Goal: Information Seeking & Learning: Learn about a topic

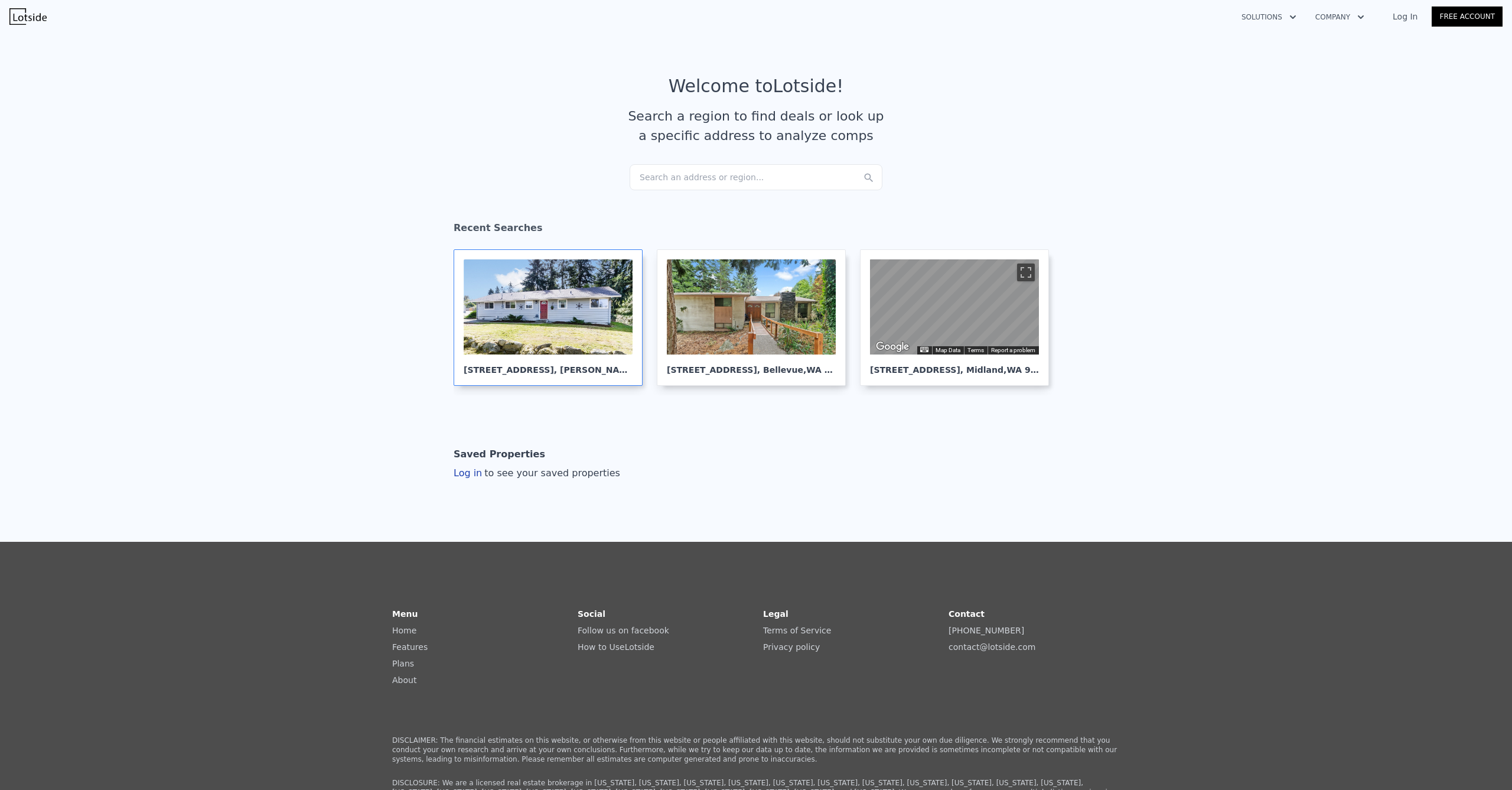
click at [573, 306] on div at bounding box center [548, 307] width 169 height 95
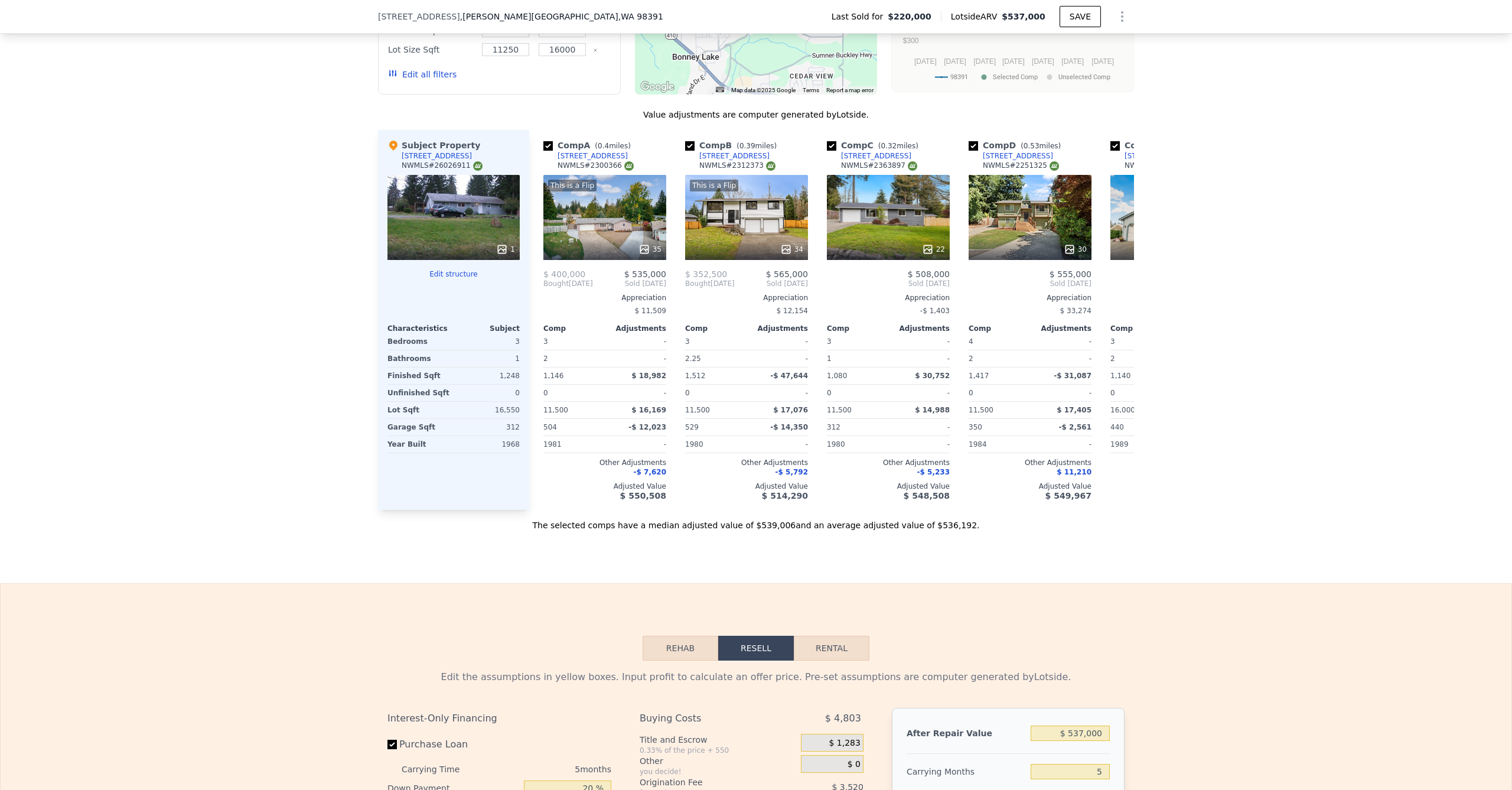
scroll to position [1646, 0]
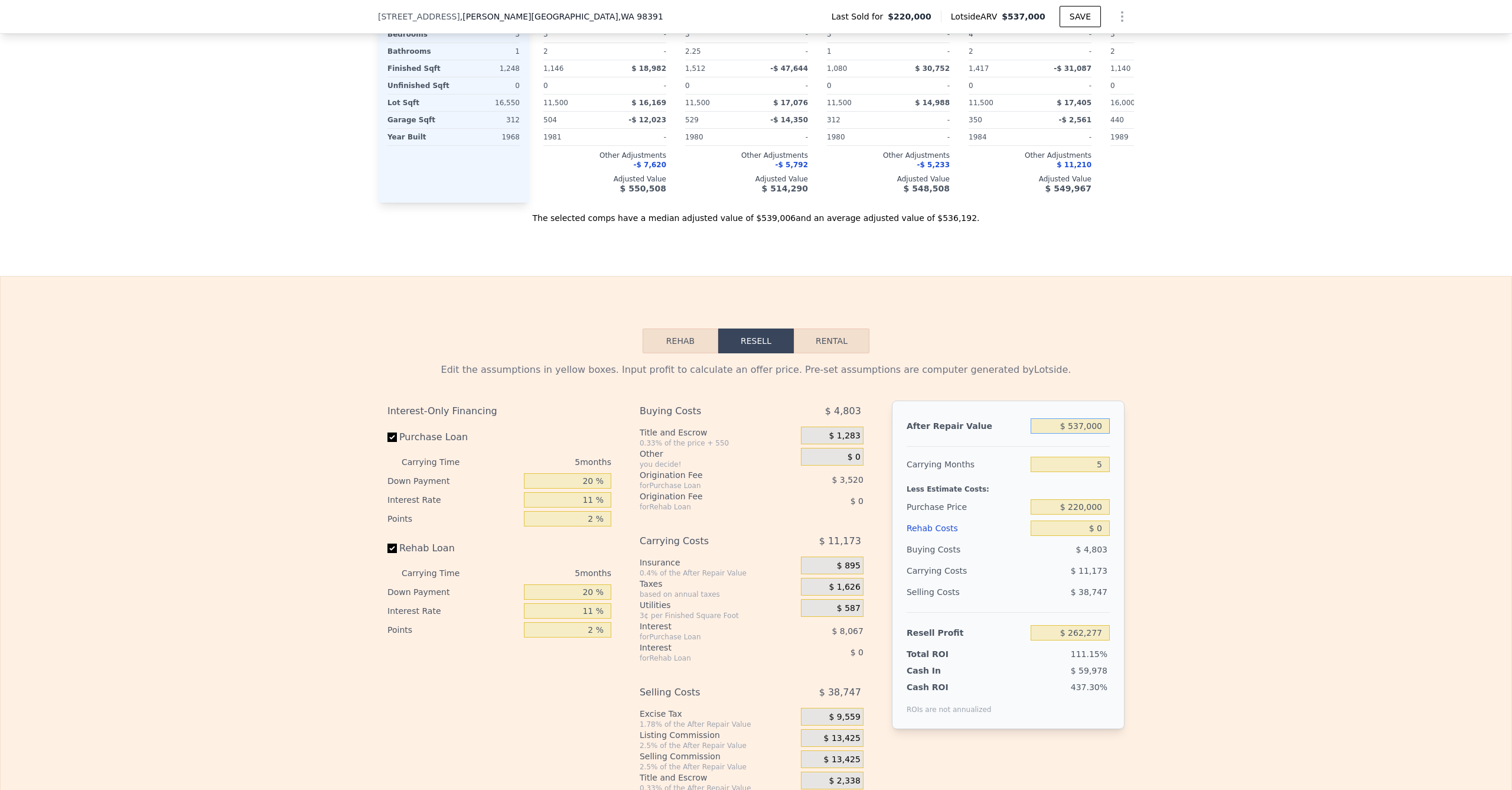
click at [1067, 434] on input "$ 537,000" at bounding box center [1070, 425] width 79 height 16
click at [1084, 433] on input "$ 537,000" at bounding box center [1070, 425] width 79 height 16
click at [1084, 432] on input "$ 537,000" at bounding box center [1070, 425] width 79 height 16
click at [1075, 427] on input "$ 537,000" at bounding box center [1070, 425] width 79 height 16
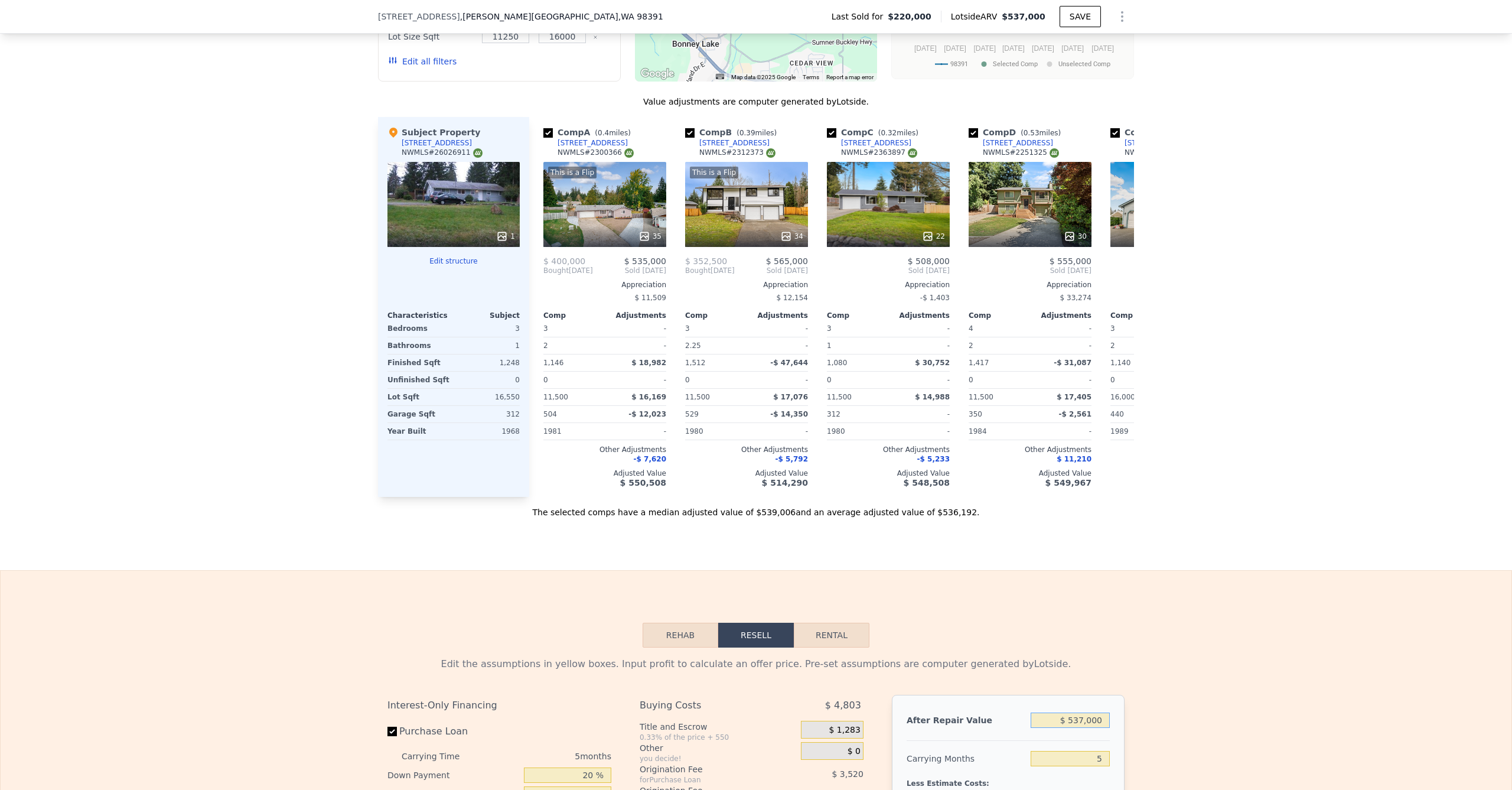
scroll to position [1682, 0]
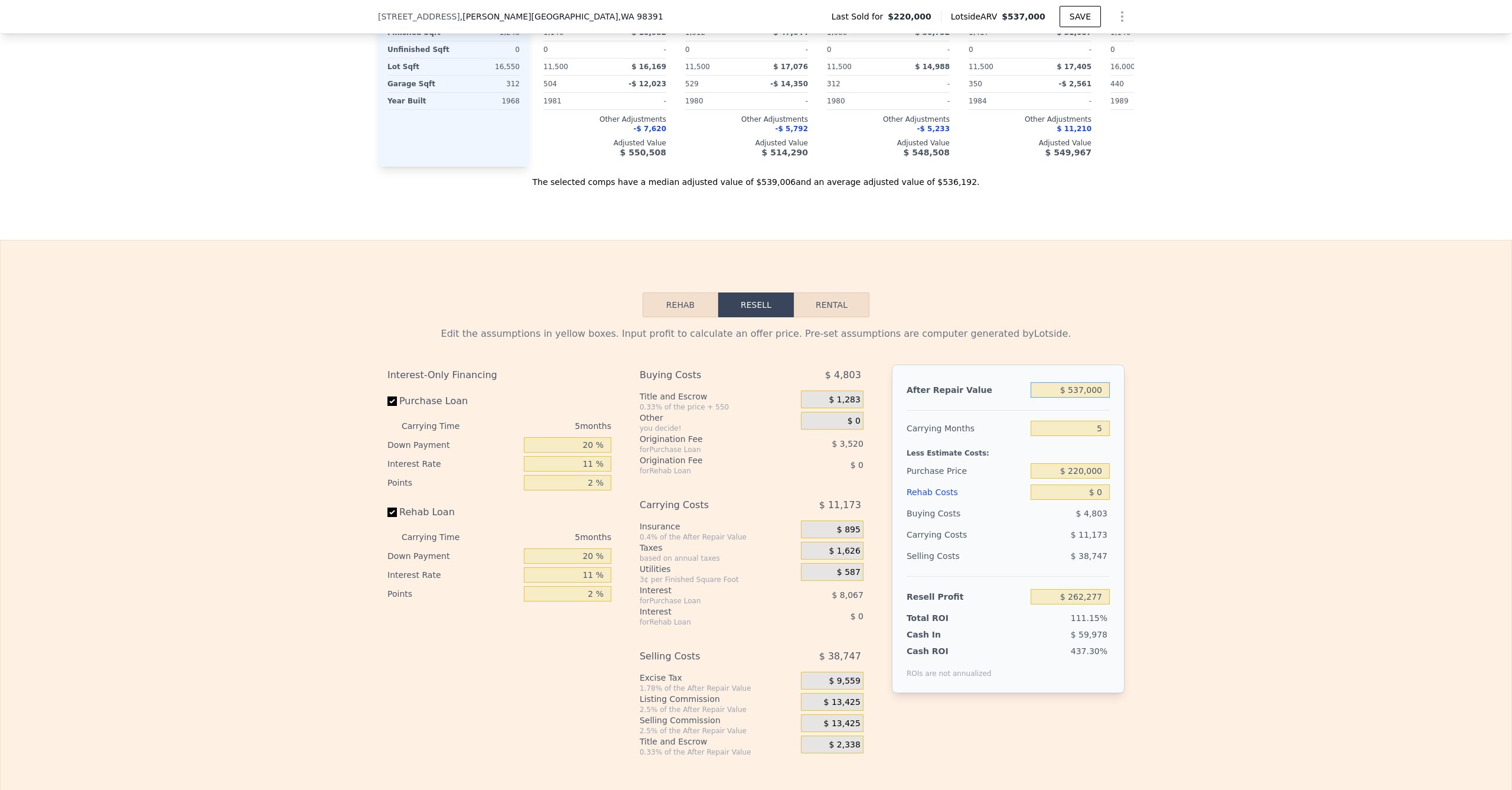
type input "$ 3"
type input "-$ 235,628"
type input "$ 375"
type input "-$ 235,283"
type input "$ 3,750"
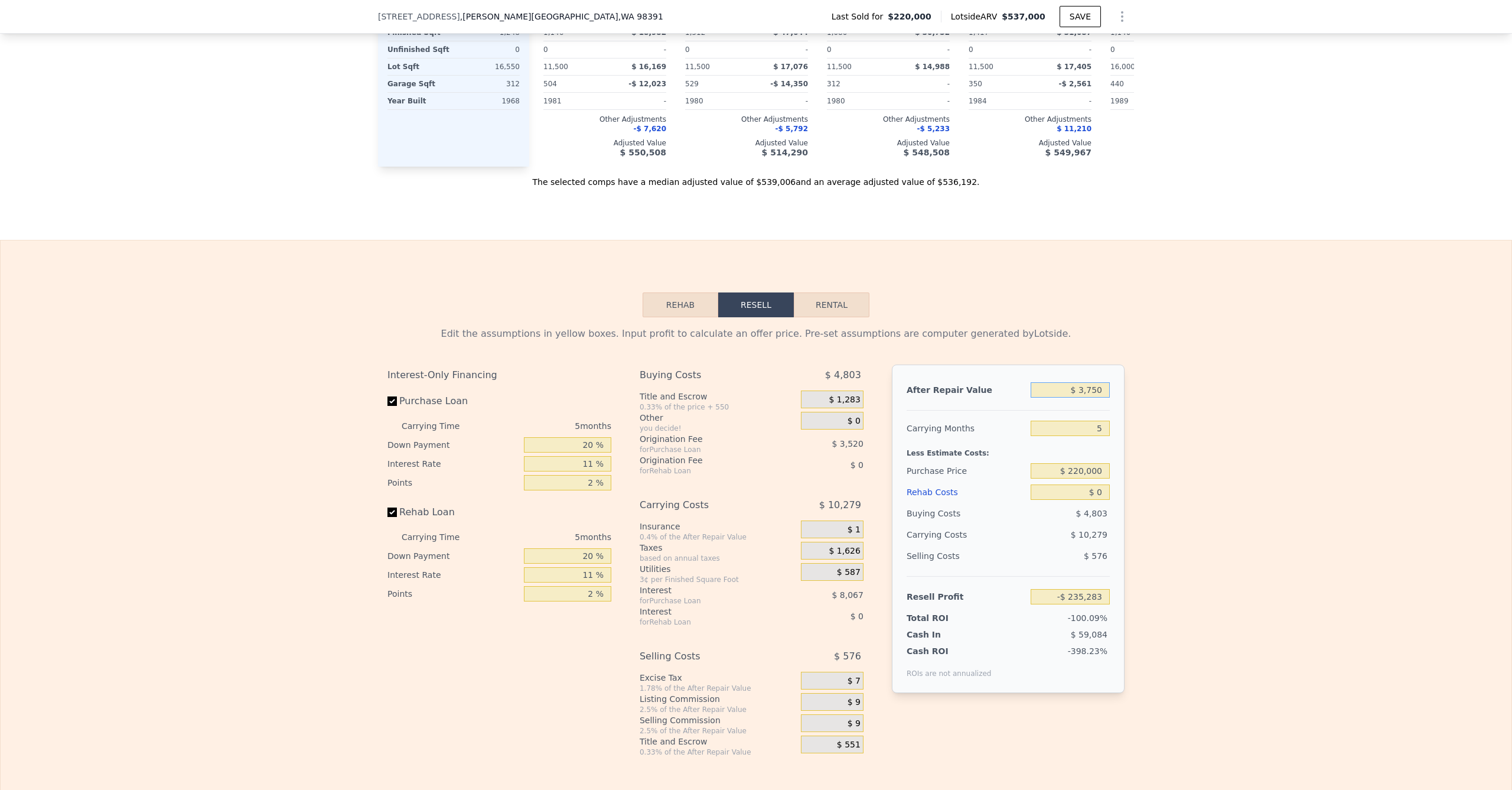
type input "-$ 232,154"
type input "$ 37,500"
type input "-$ 200,863"
type input "$ 375,000"
type input "$ 112,070"
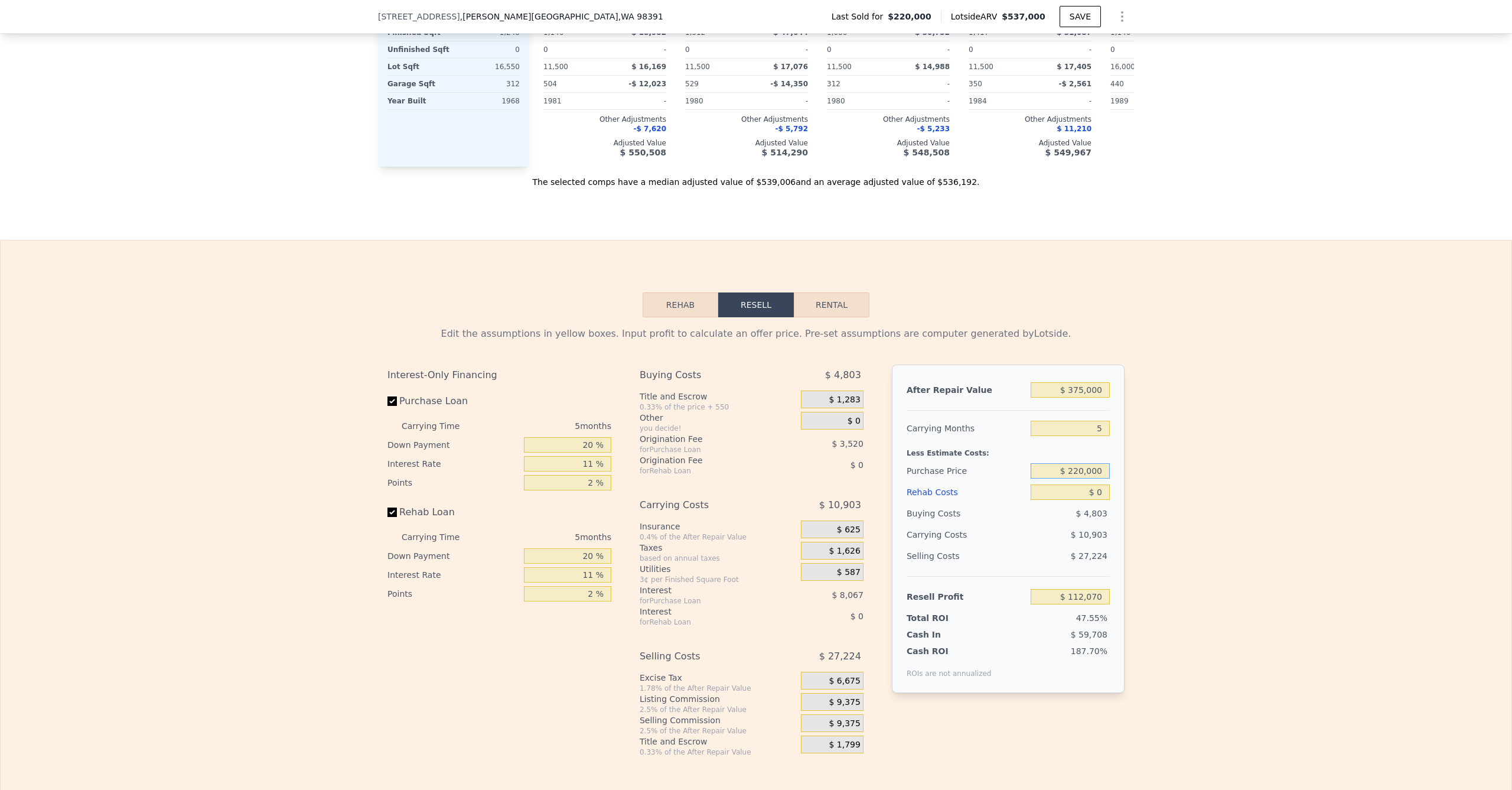
click at [1090, 478] on input "$ 220,000" at bounding box center [1070, 471] width 79 height 16
type input "$ 300,000"
type input "$ 27,589"
drag, startPoint x: 1218, startPoint y: 459, endPoint x: 1063, endPoint y: 511, distance: 163.5
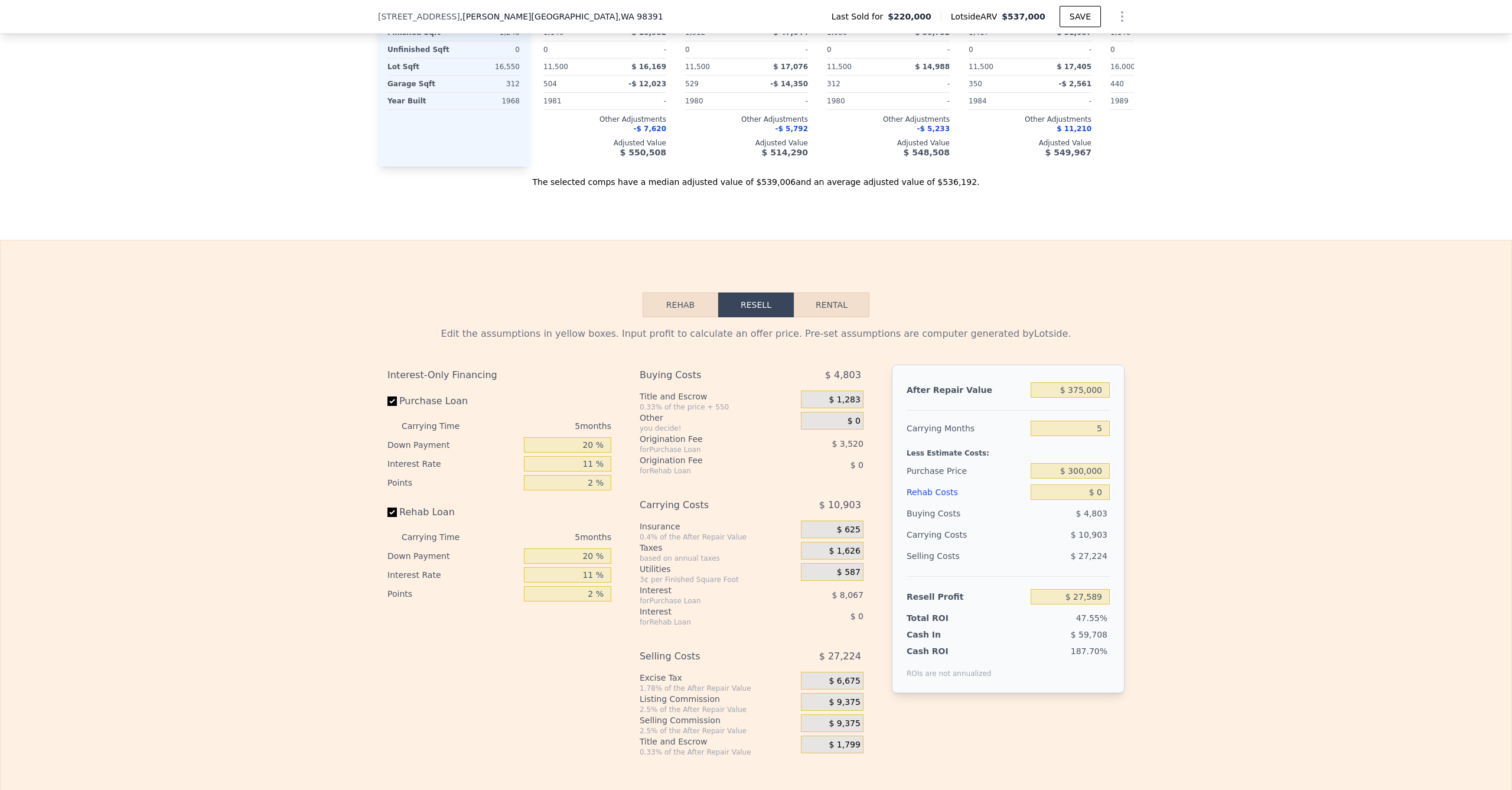
click at [1219, 459] on div "Edit the assumptions in yellow boxes. Input profit to calculate an offer price.…" at bounding box center [756, 537] width 1511 height 439
click at [1078, 493] on input "$ 0" at bounding box center [1070, 492] width 79 height 16
click at [1141, 498] on div "Edit the assumptions in yellow boxes. Input profit to calculate an offer price.…" at bounding box center [756, 537] width 1511 height 439
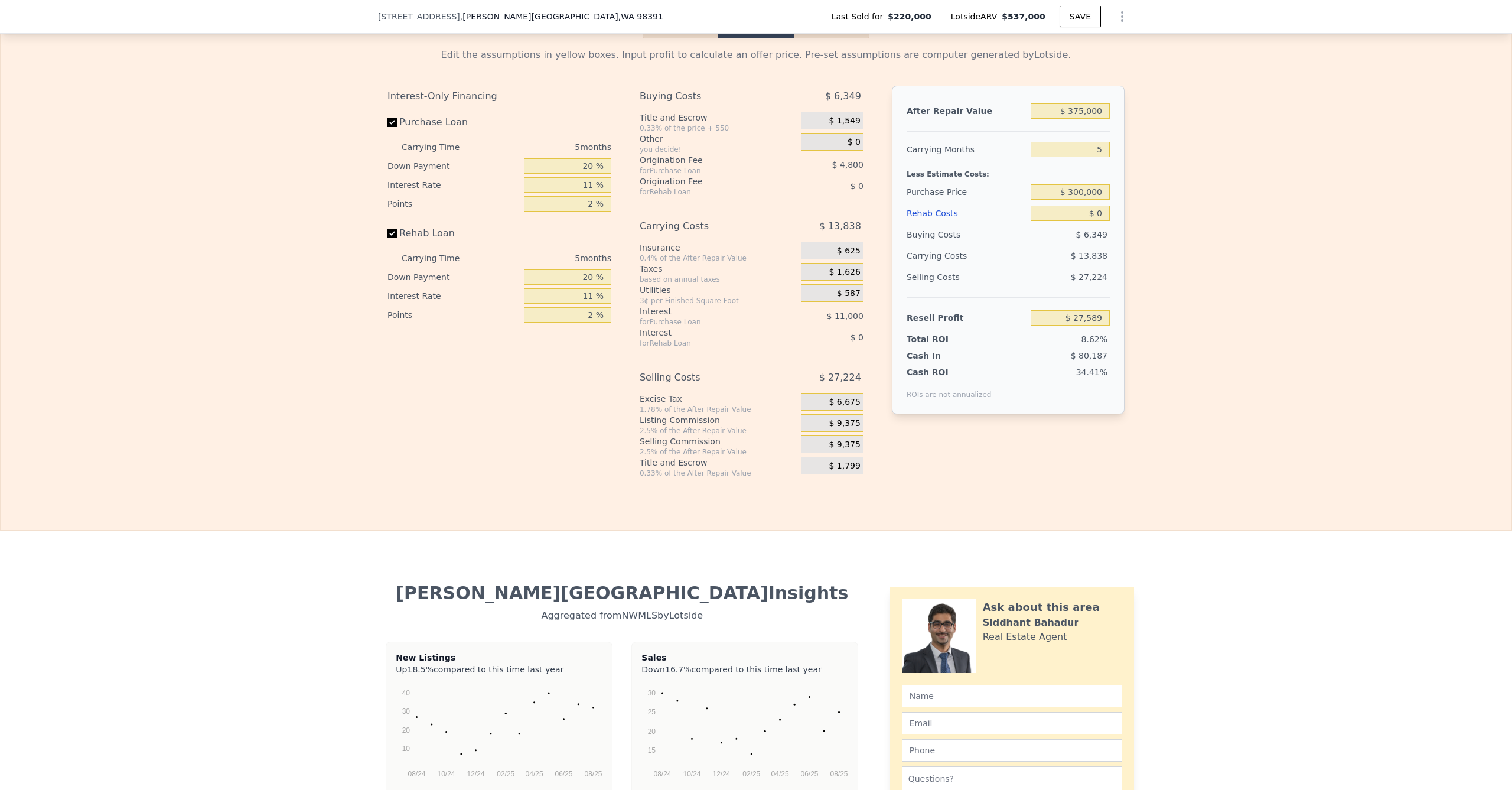
scroll to position [1819, 0]
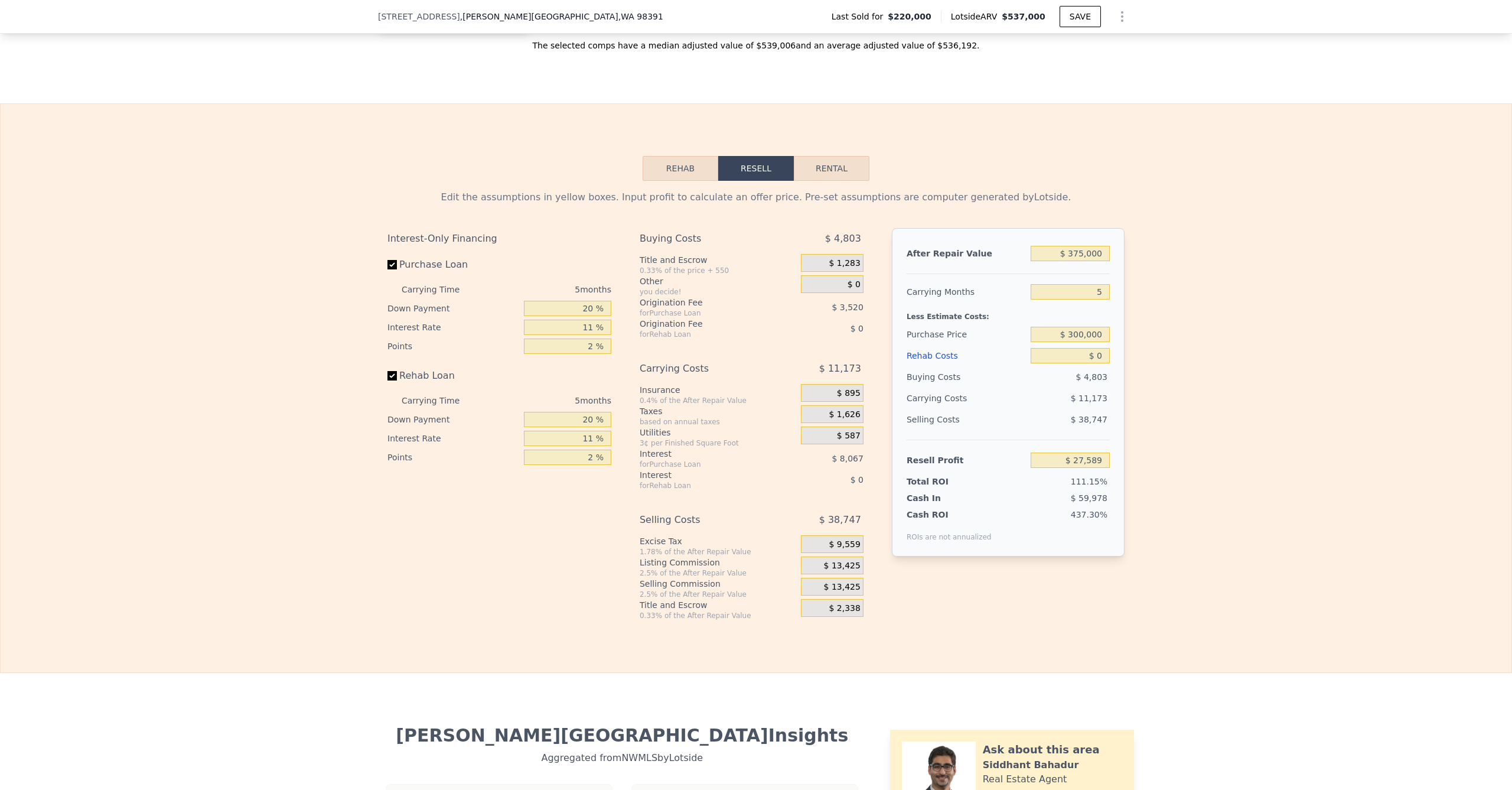
type input "$ 537,000"
type input "$ 262,277"
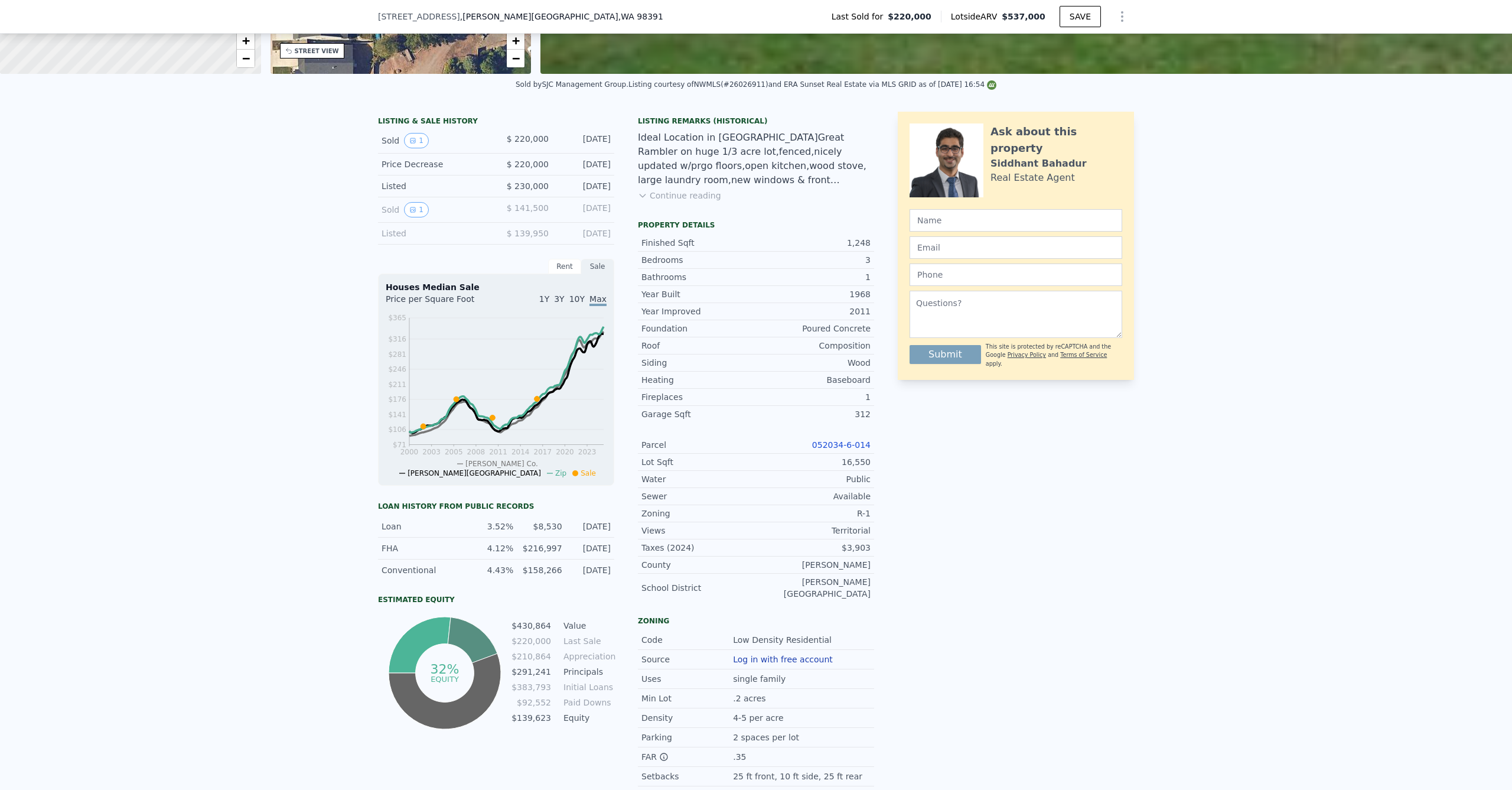
scroll to position [0, 0]
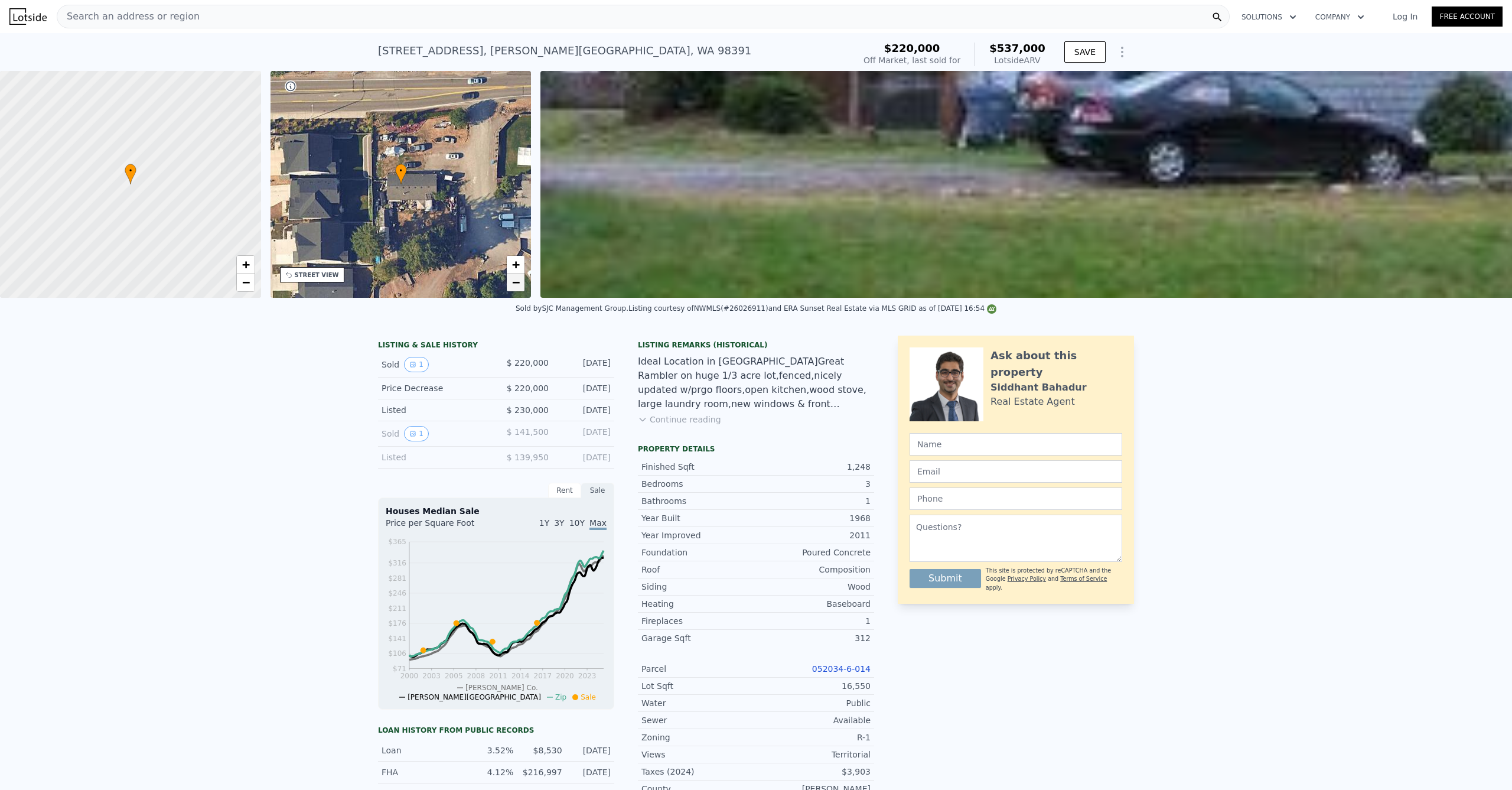
click at [520, 285] on span "−" at bounding box center [516, 282] width 7 height 15
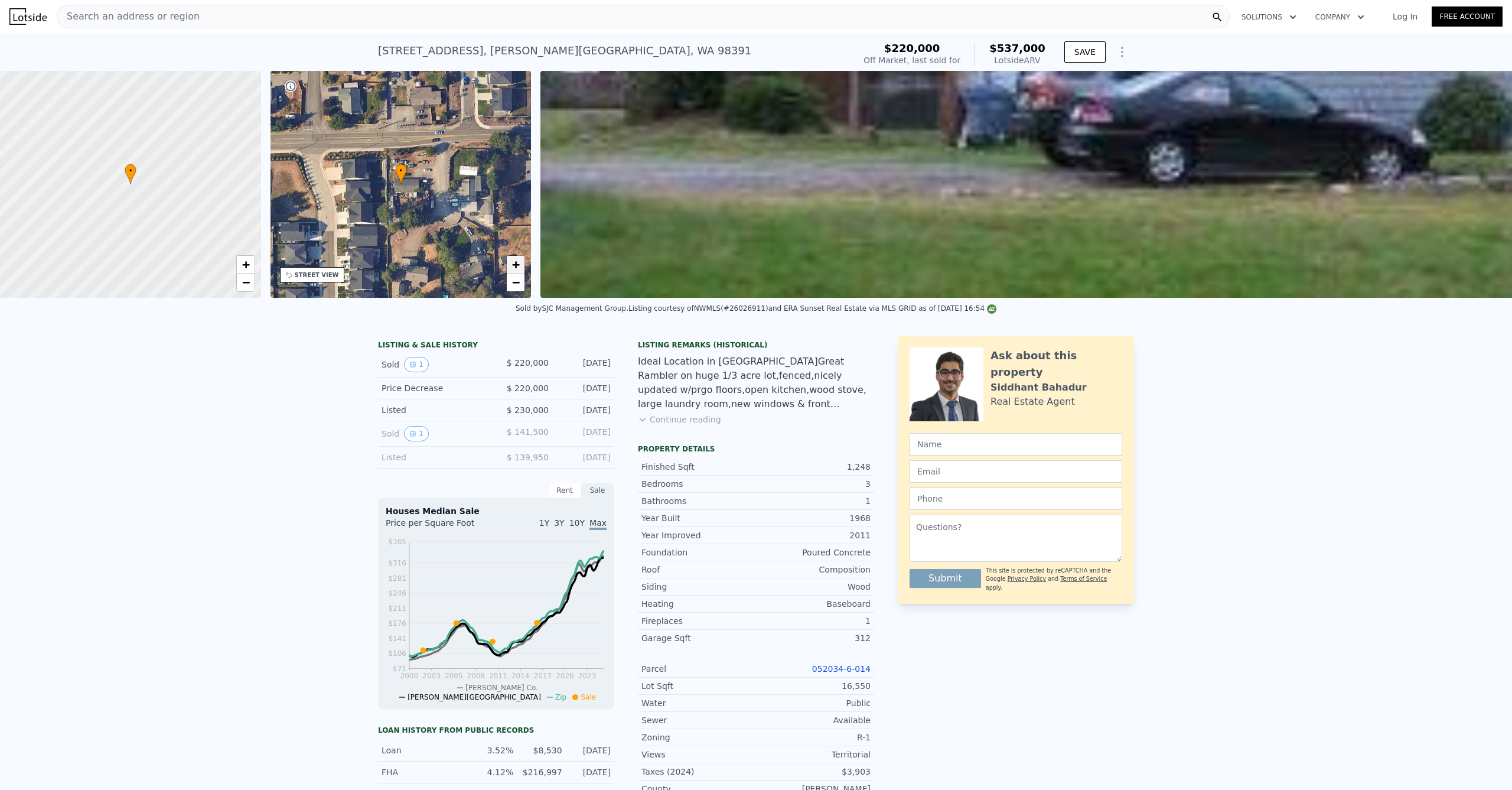
click at [516, 261] on span "+" at bounding box center [516, 265] width 7 height 15
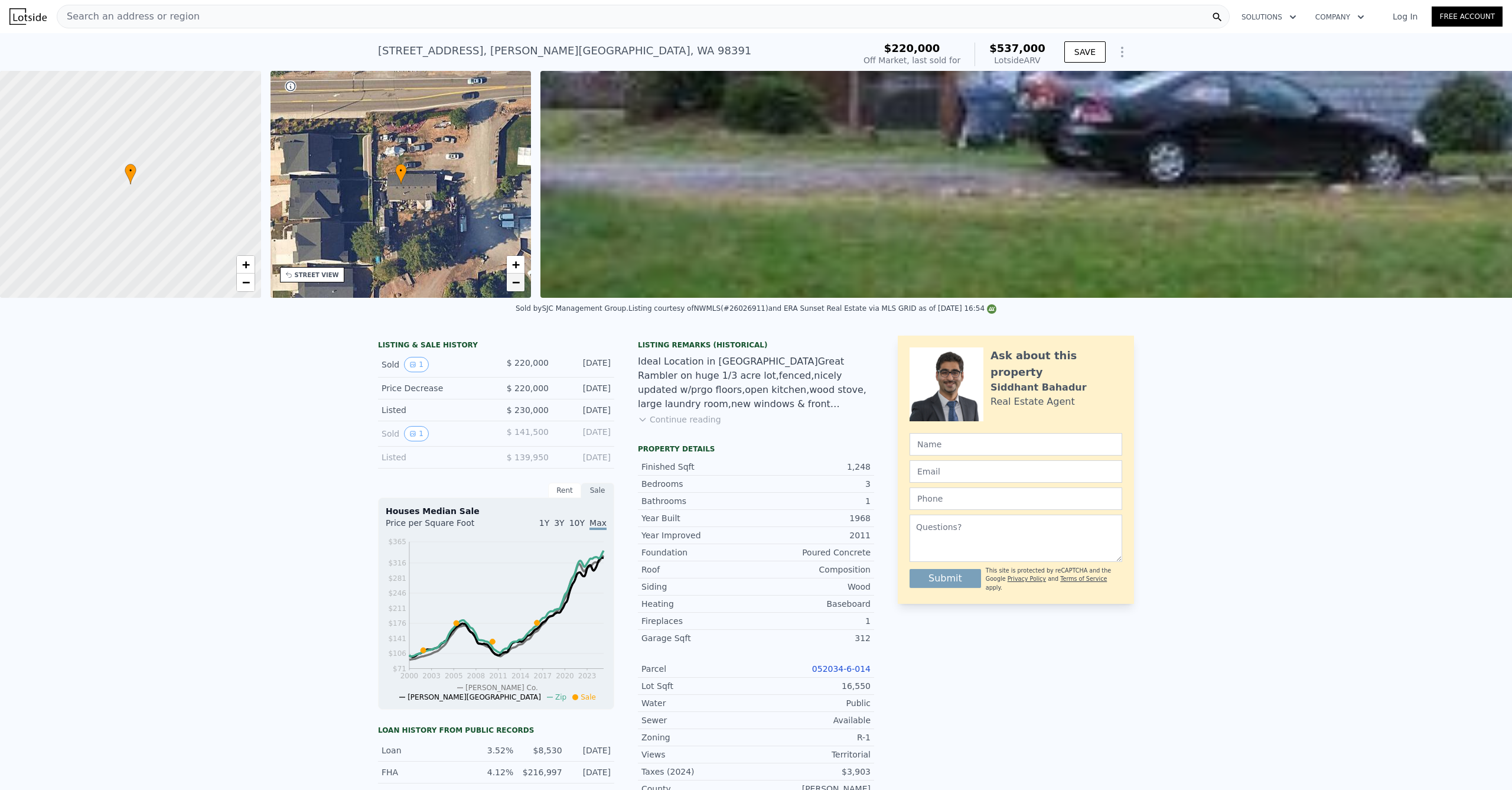
click at [511, 281] on link "−" at bounding box center [516, 282] width 18 height 18
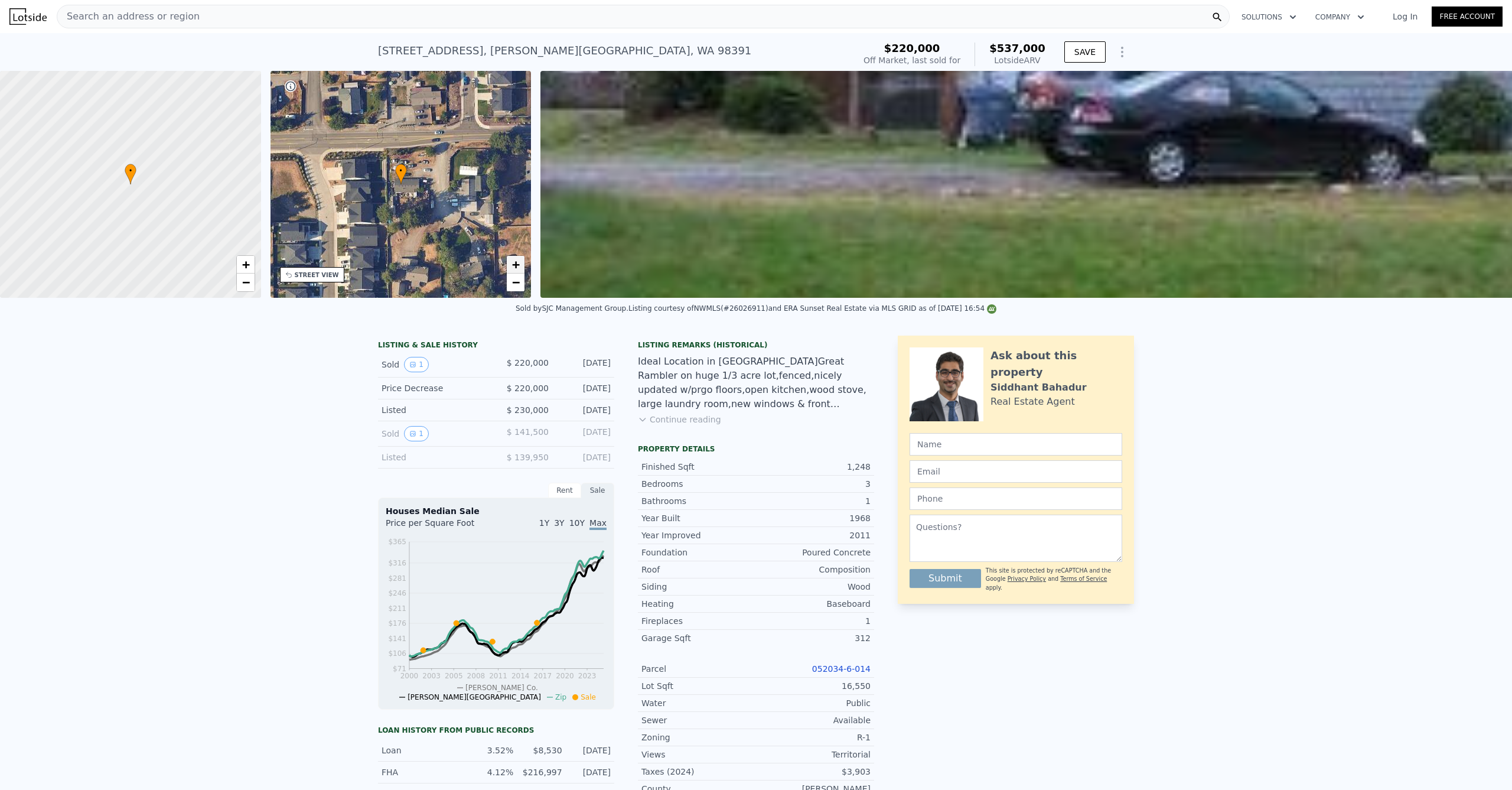
click at [508, 272] on link "+" at bounding box center [516, 265] width 18 height 18
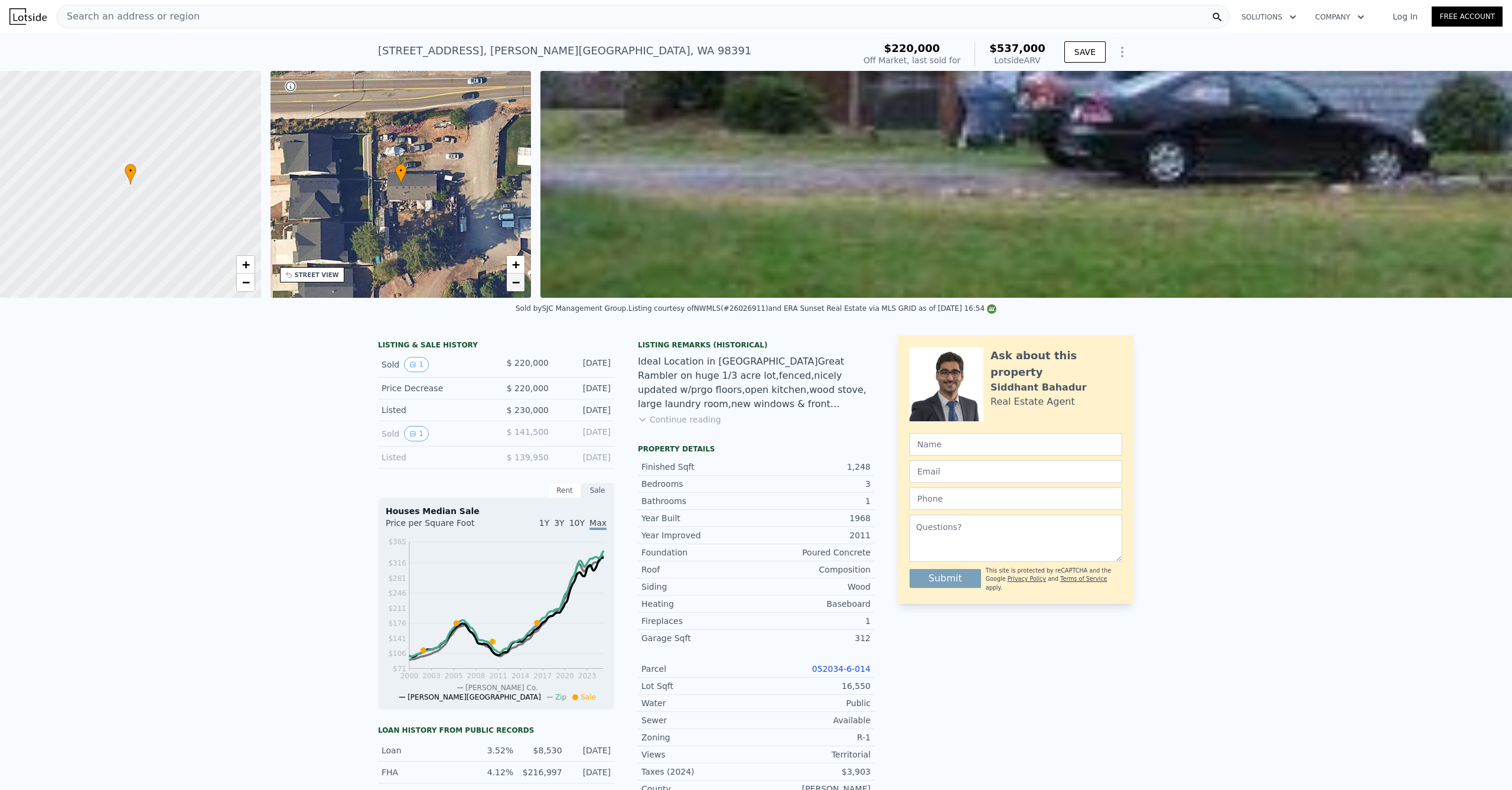
click at [514, 280] on span "−" at bounding box center [516, 282] width 7 height 15
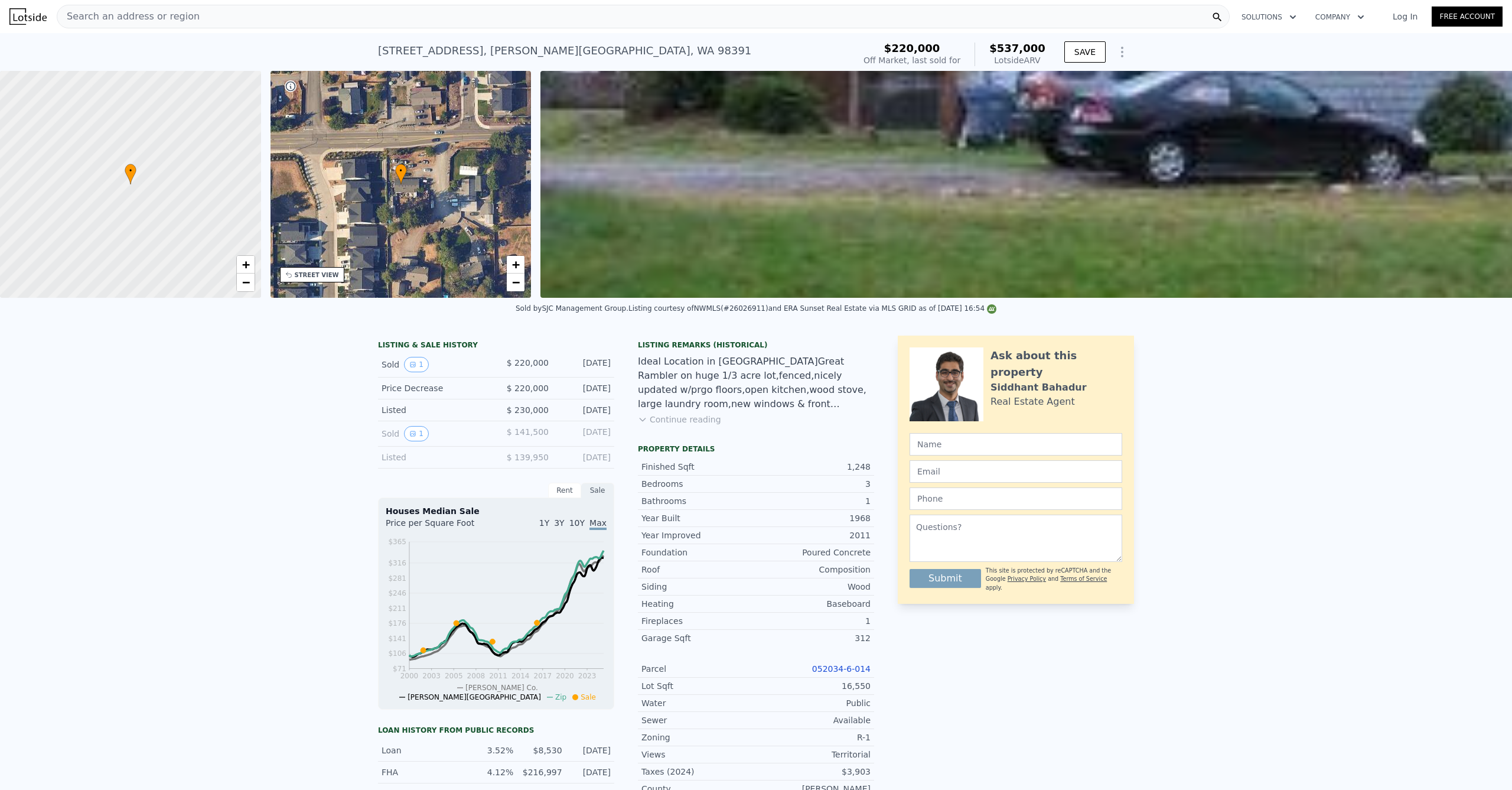
click at [279, 21] on div "Search an address or region" at bounding box center [643, 16] width 1173 height 24
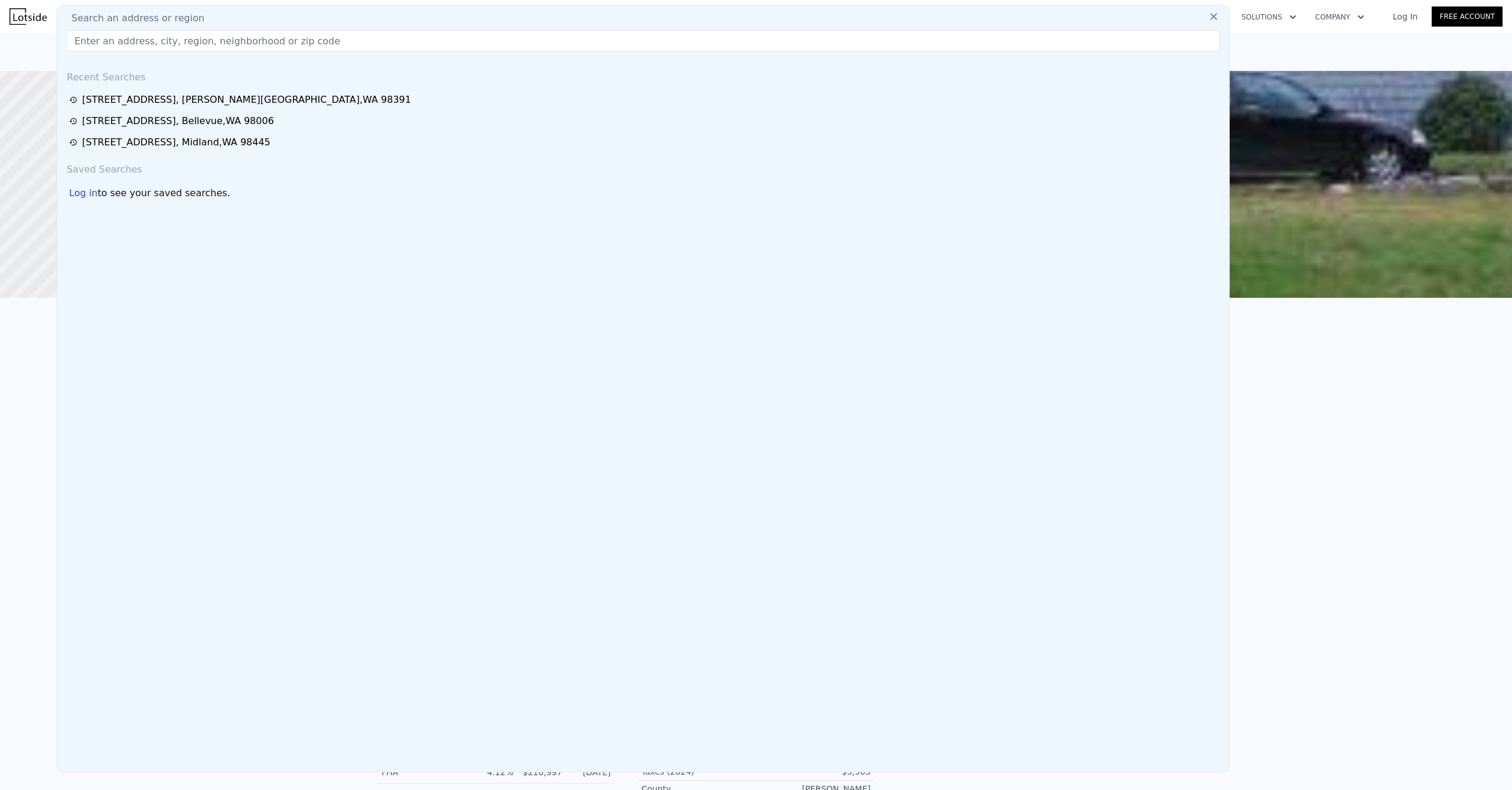
type input "[STREET_ADDRESS]"
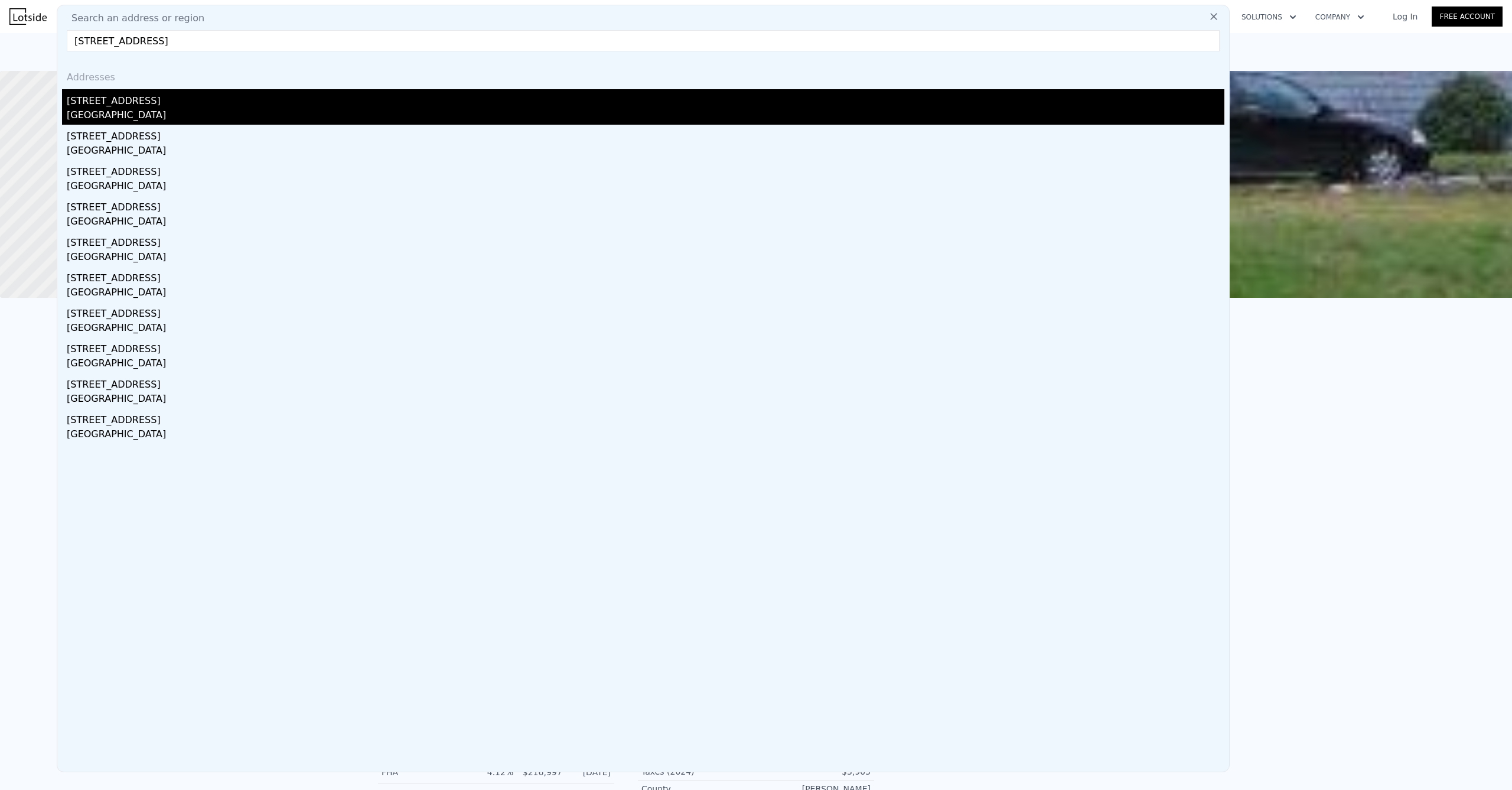
click at [193, 93] on div "[STREET_ADDRESS]" at bounding box center [646, 99] width 1158 height 19
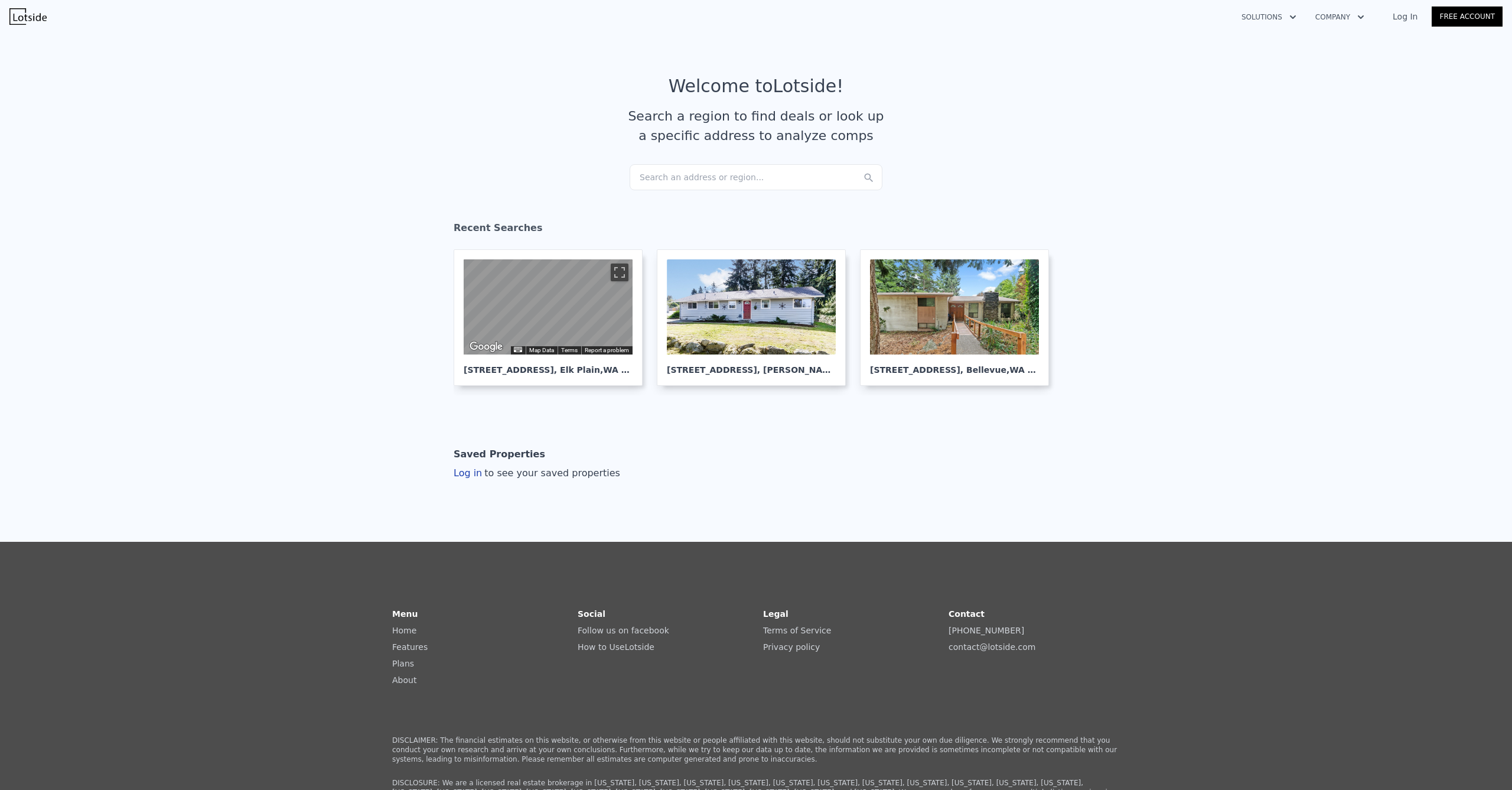
click at [714, 181] on div "Search an address or region..." at bounding box center [756, 177] width 253 height 26
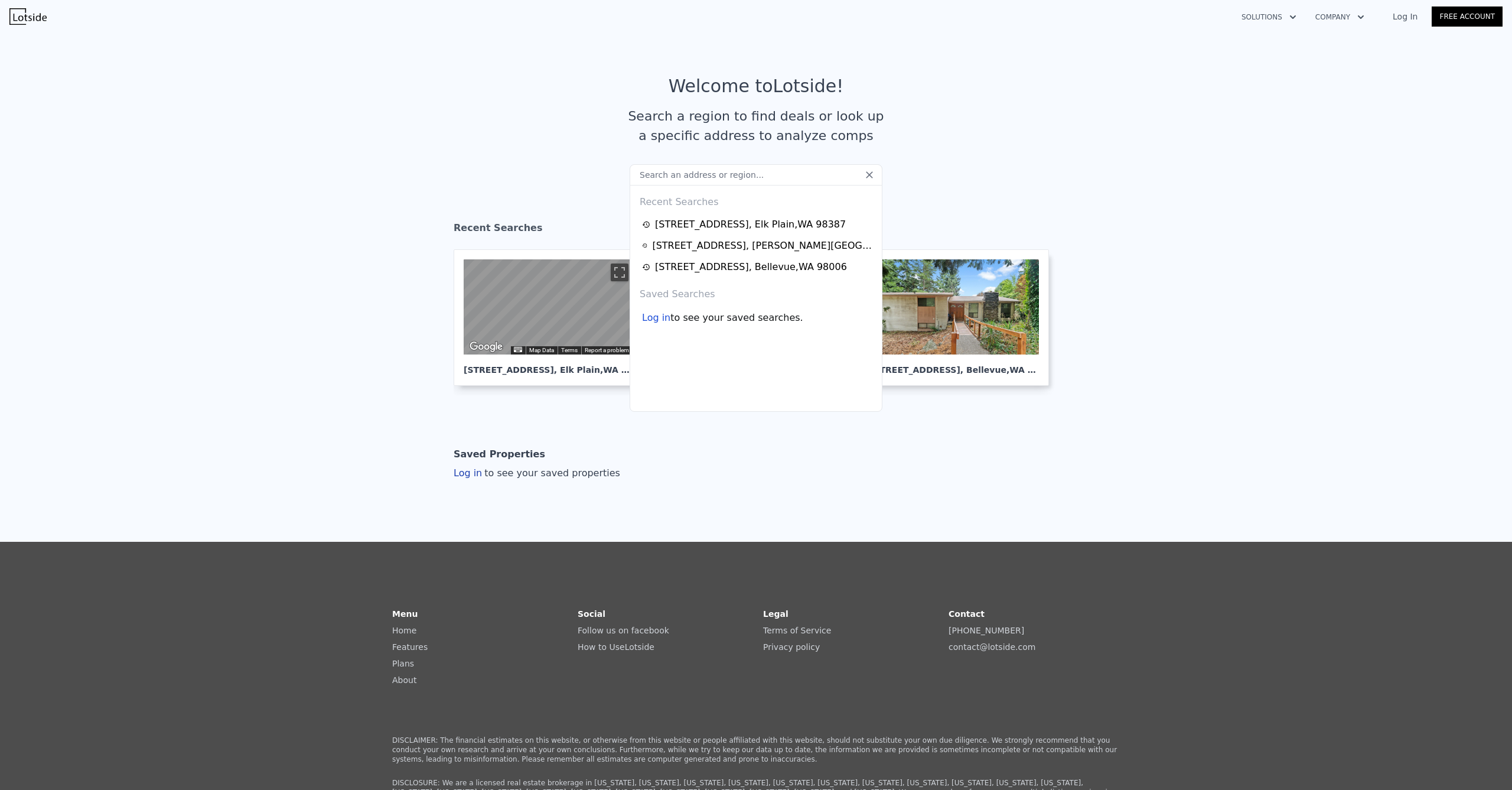
click at [711, 175] on input "text" at bounding box center [756, 175] width 253 height 21
type input "5625 Old Highway 410 SW, Olympia, WA 98512"
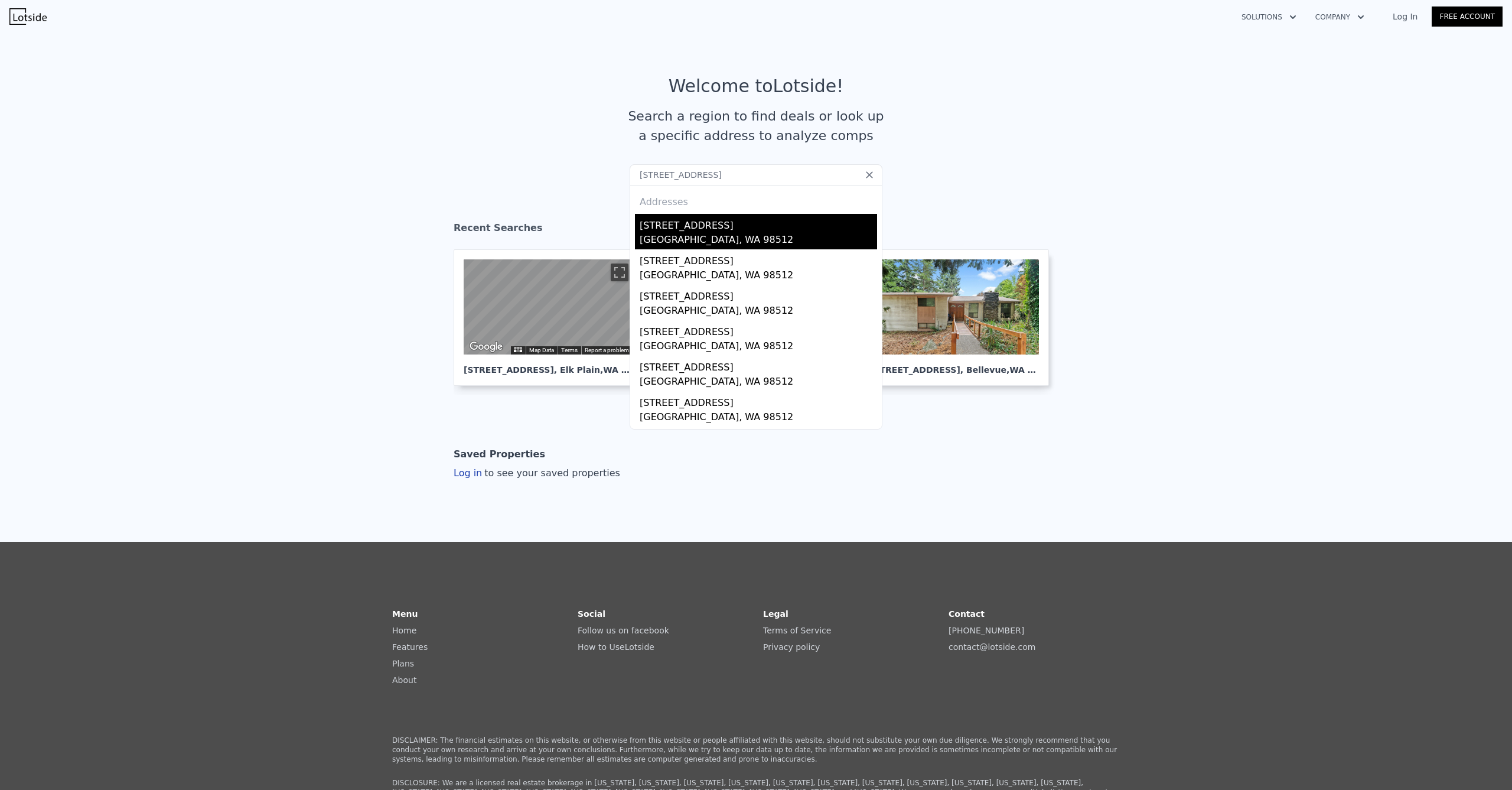
click at [700, 222] on div "5625 Old Highway 410 SW" at bounding box center [758, 224] width 237 height 19
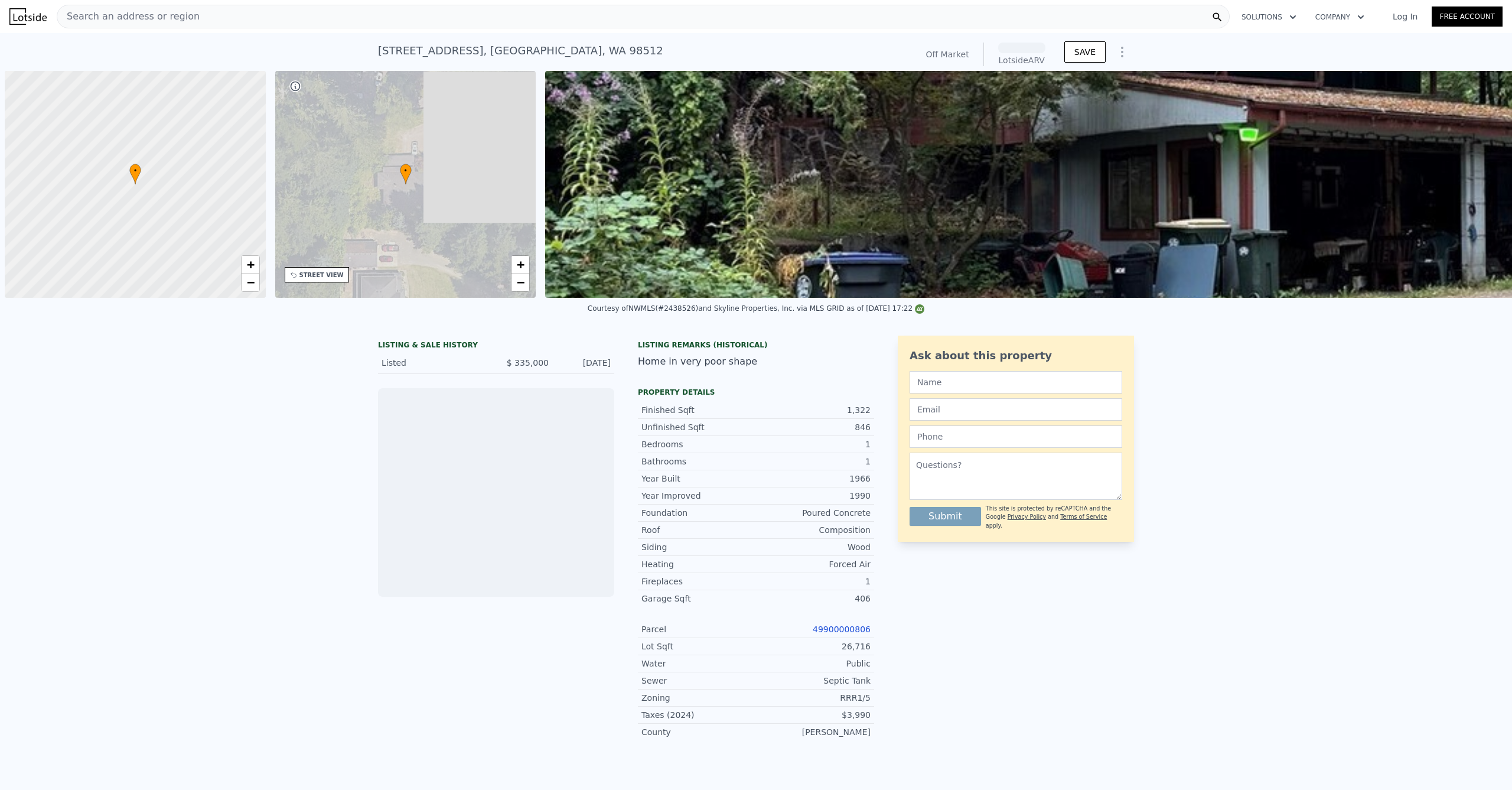
scroll to position [0, 4]
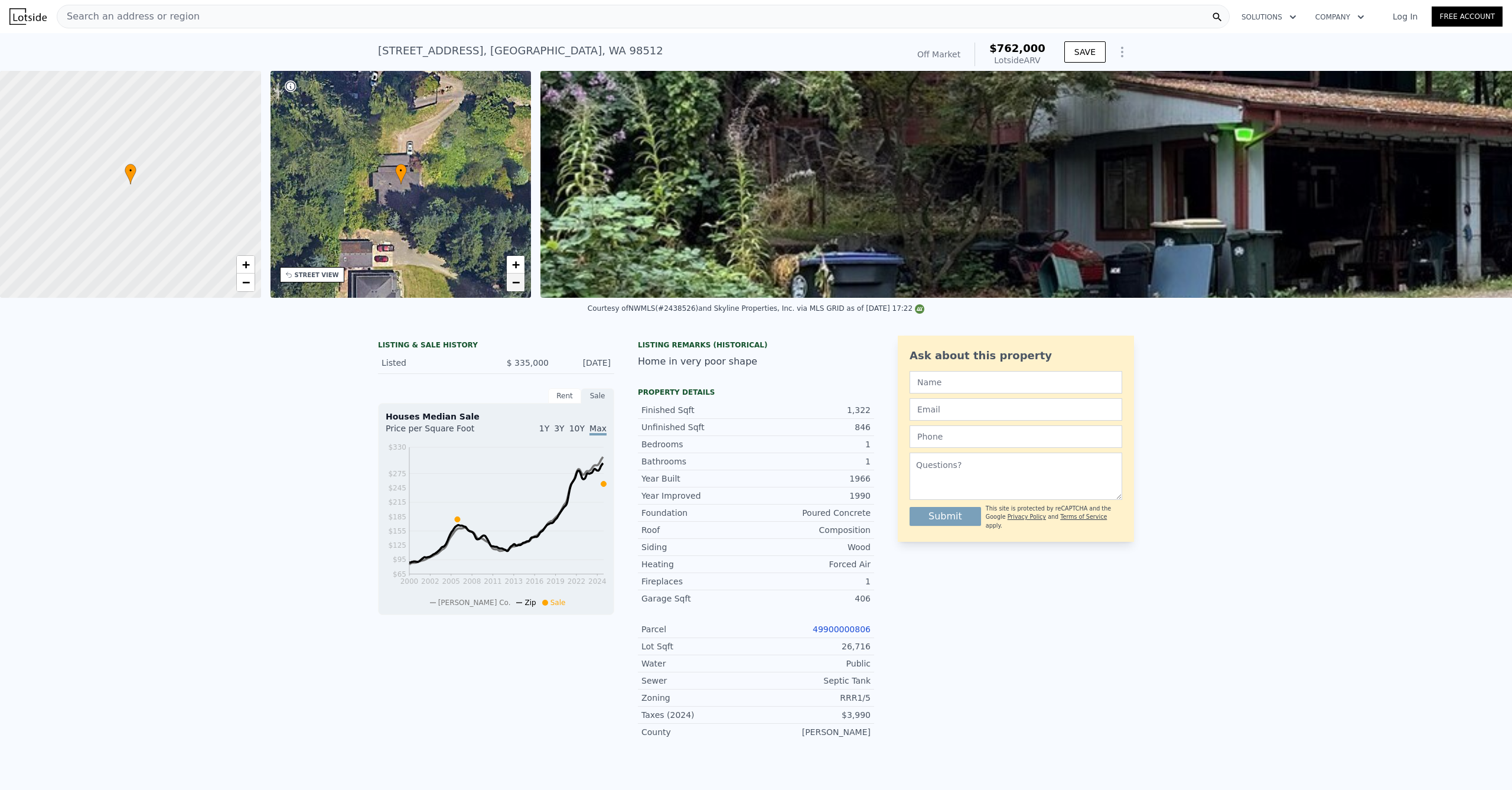
click at [511, 279] on link "−" at bounding box center [516, 282] width 18 height 18
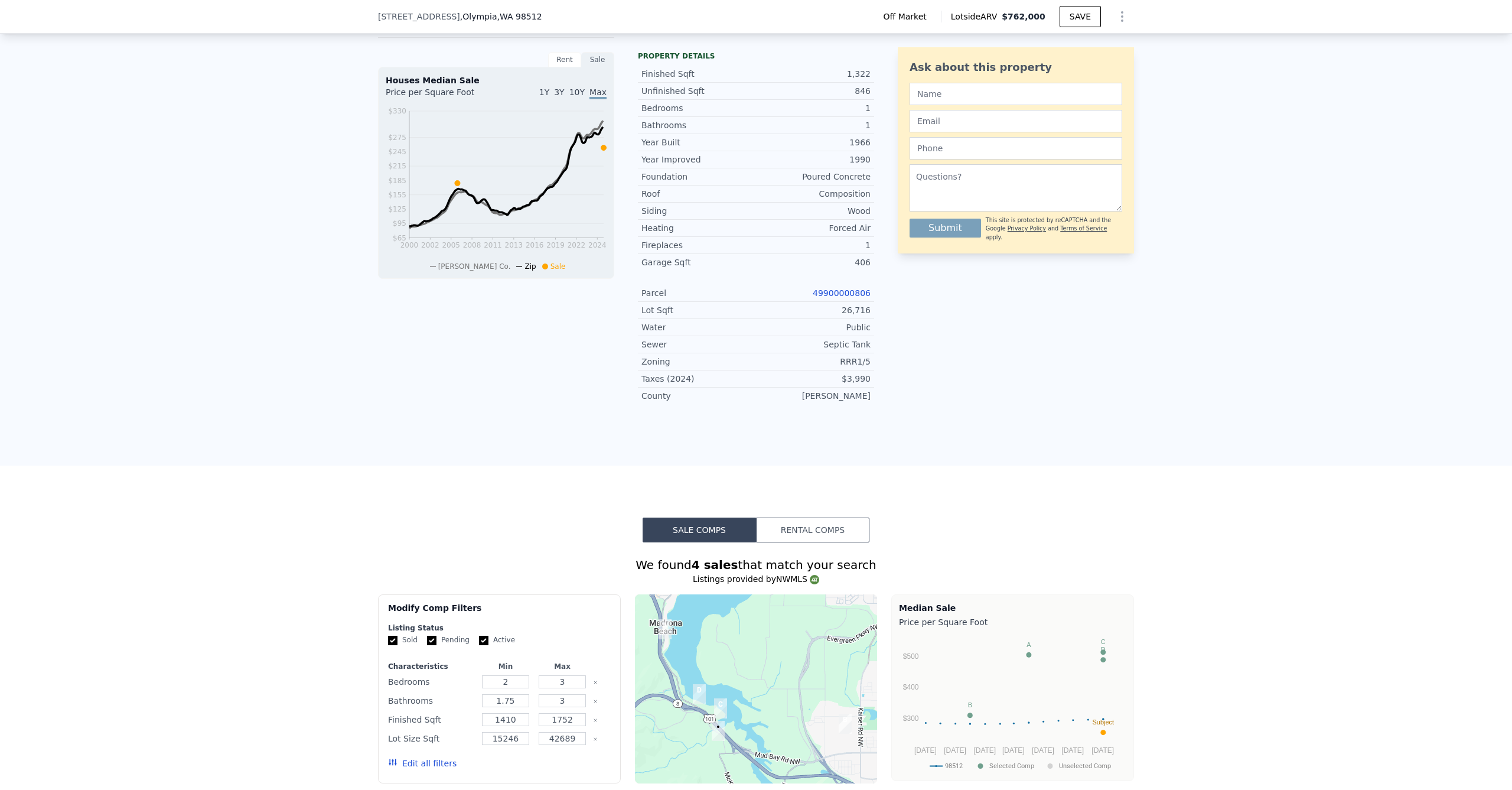
scroll to position [132, 0]
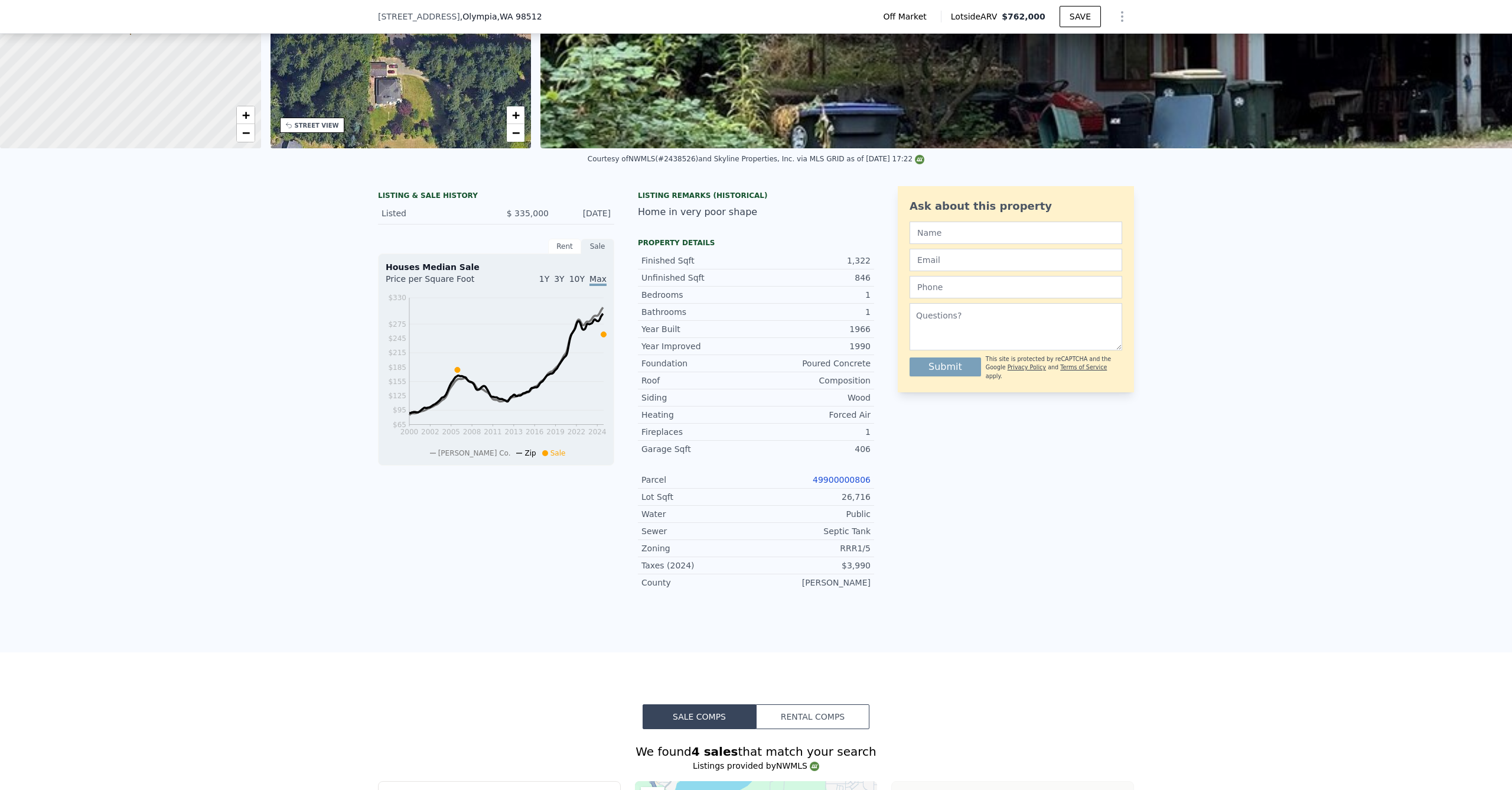
click at [310, 365] on div "LISTING & SALE HISTORY Listed $ 335,000 Sep 26, 2025 Rent Sale Rent over time P…" at bounding box center [756, 414] width 1512 height 476
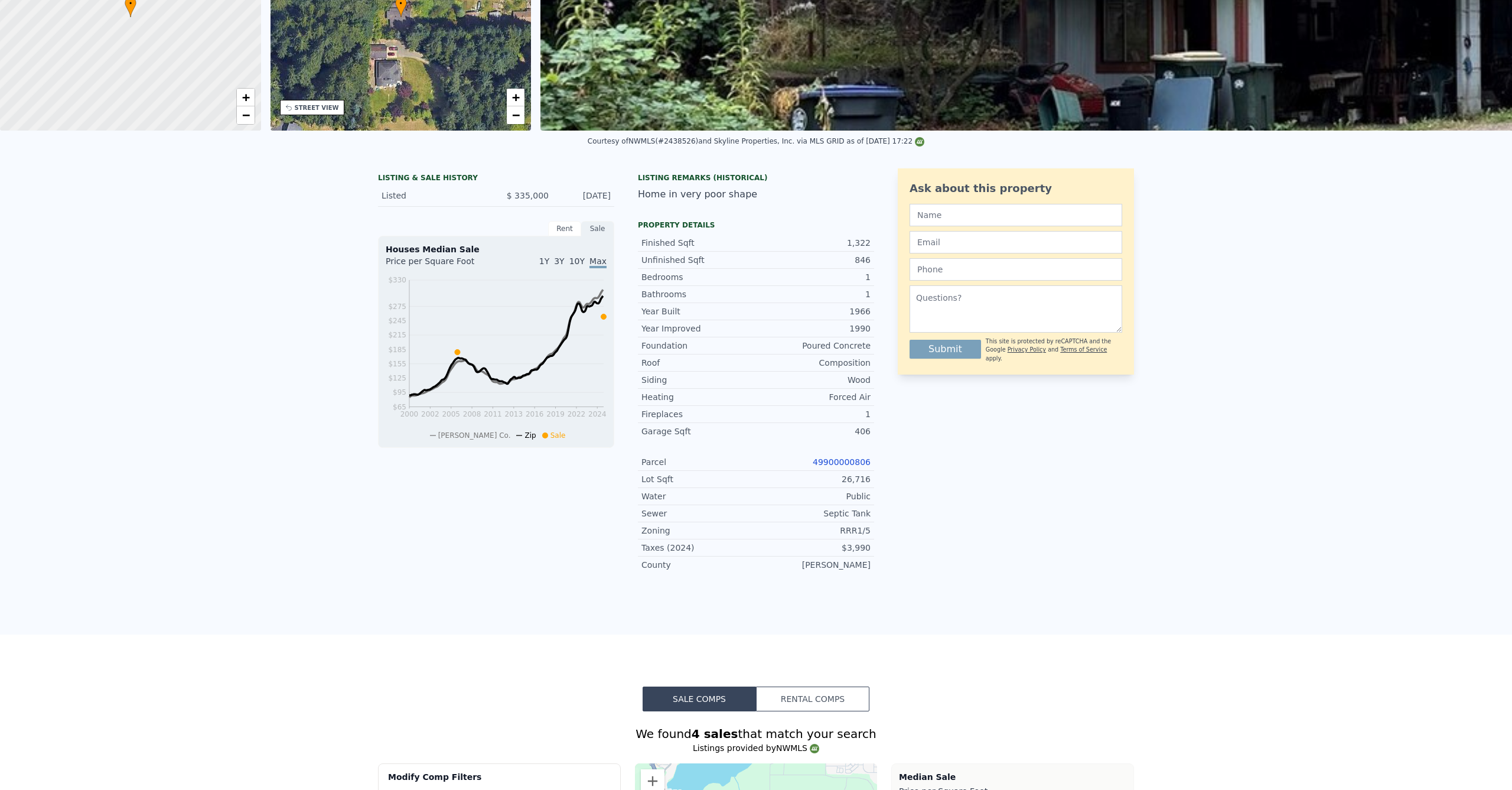
scroll to position [0, 0]
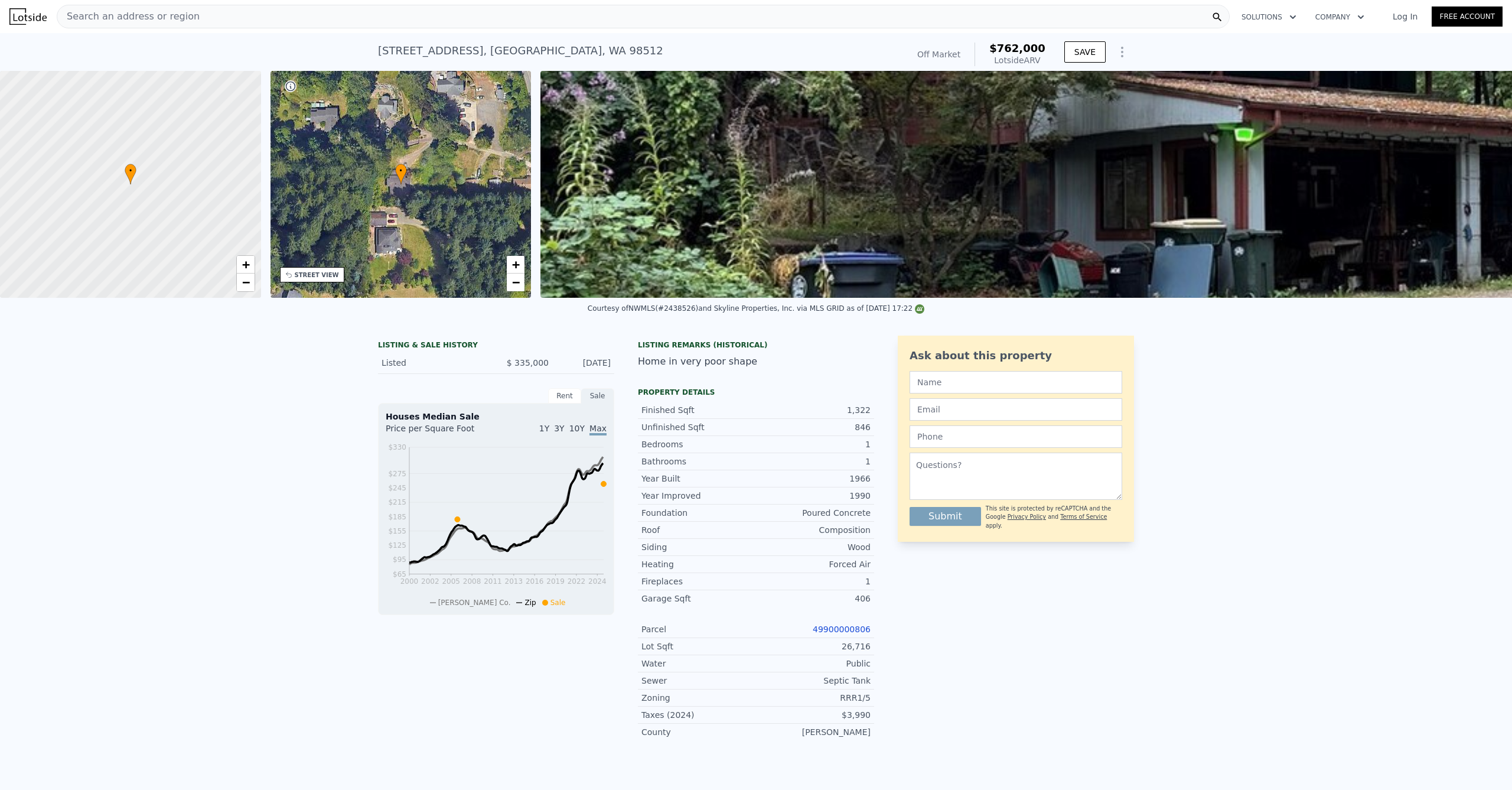
click at [485, 23] on div "Search an address or region" at bounding box center [643, 16] width 1173 height 24
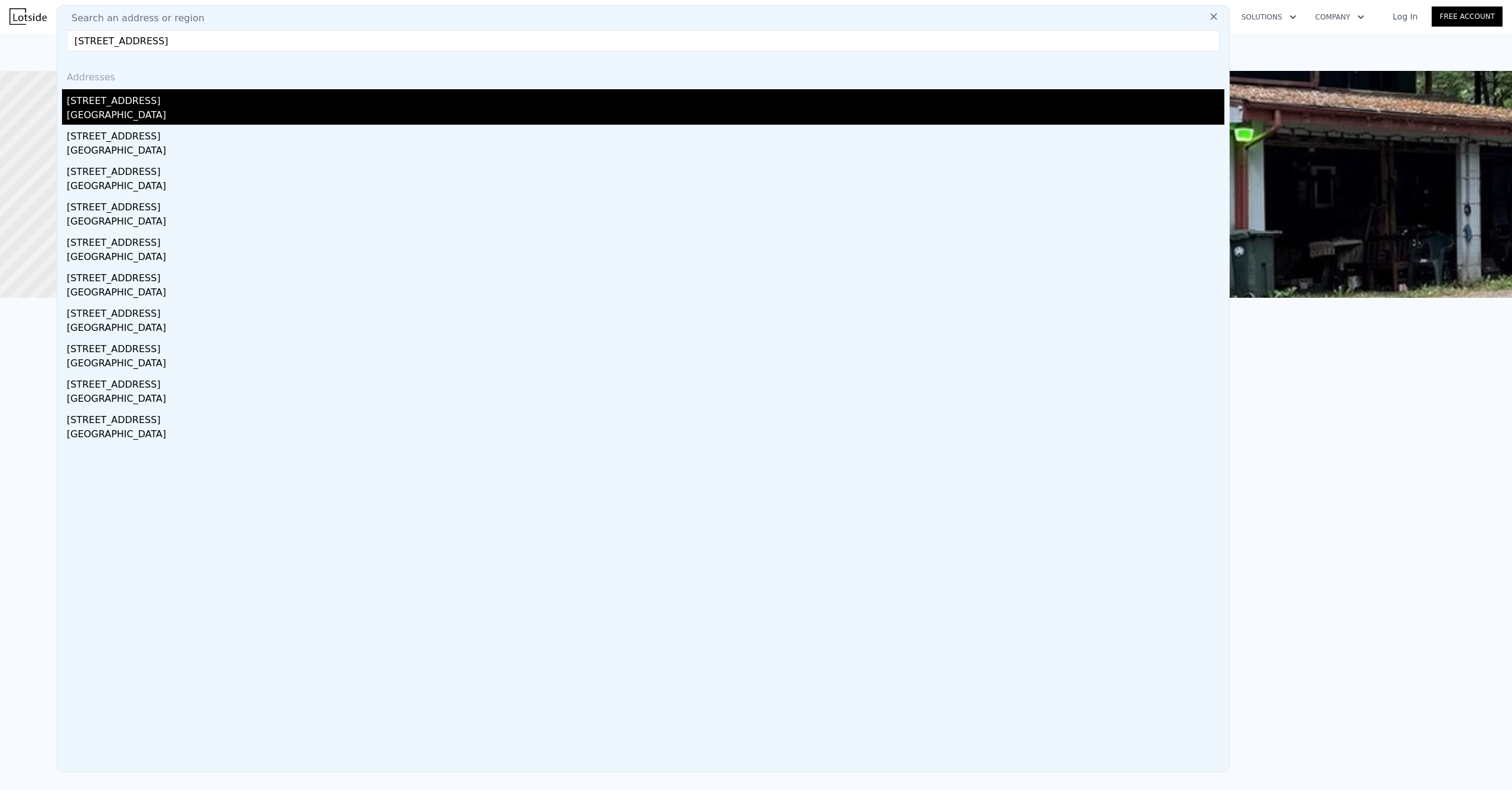
type input "341 NE 51st St, Seattle, WA 98105"
click at [162, 100] on div "341 NE 51st St" at bounding box center [646, 99] width 1158 height 19
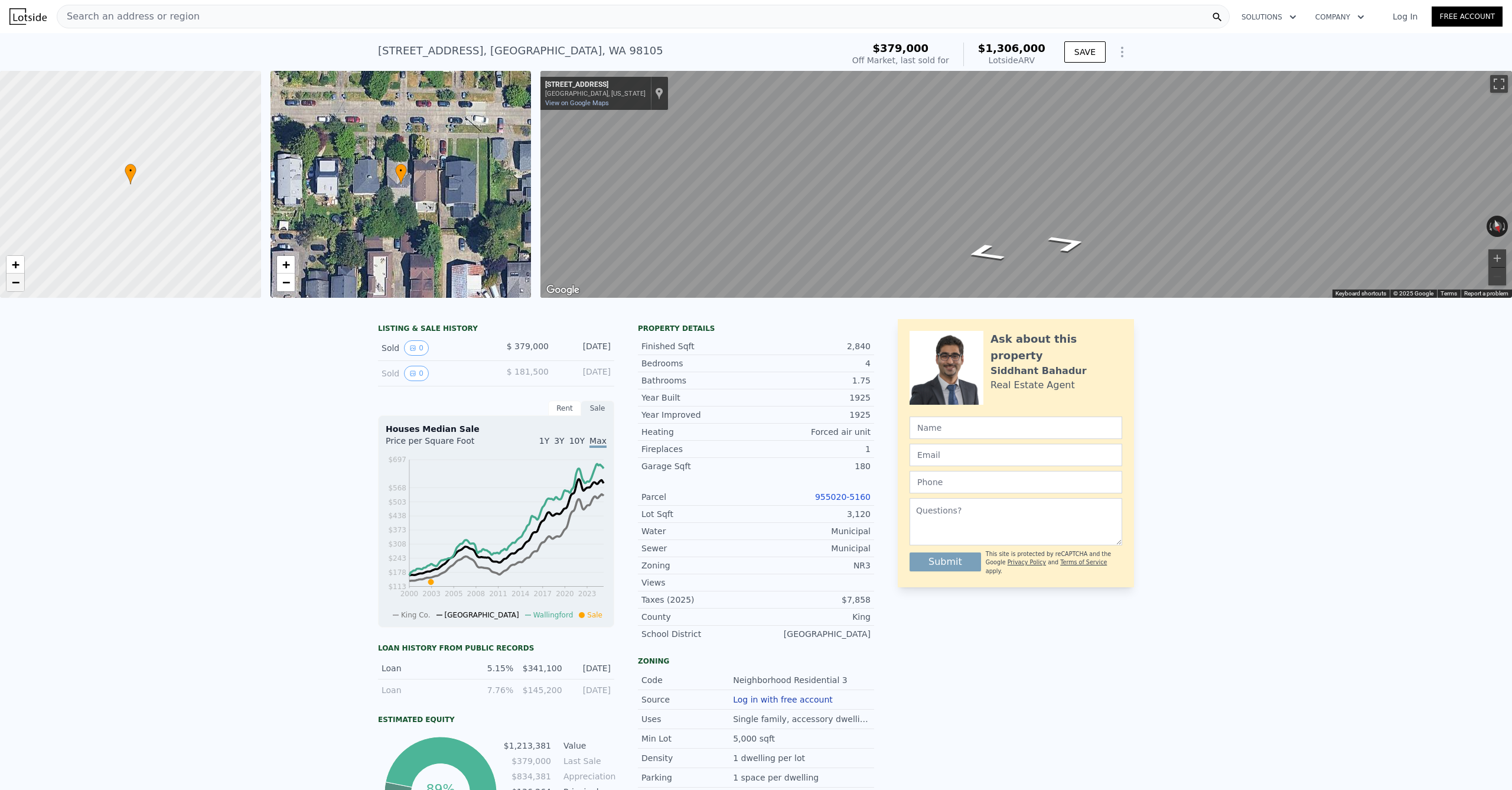
click at [16, 283] on span "−" at bounding box center [16, 282] width 7 height 15
click at [16, 266] on span "+" at bounding box center [16, 265] width 7 height 15
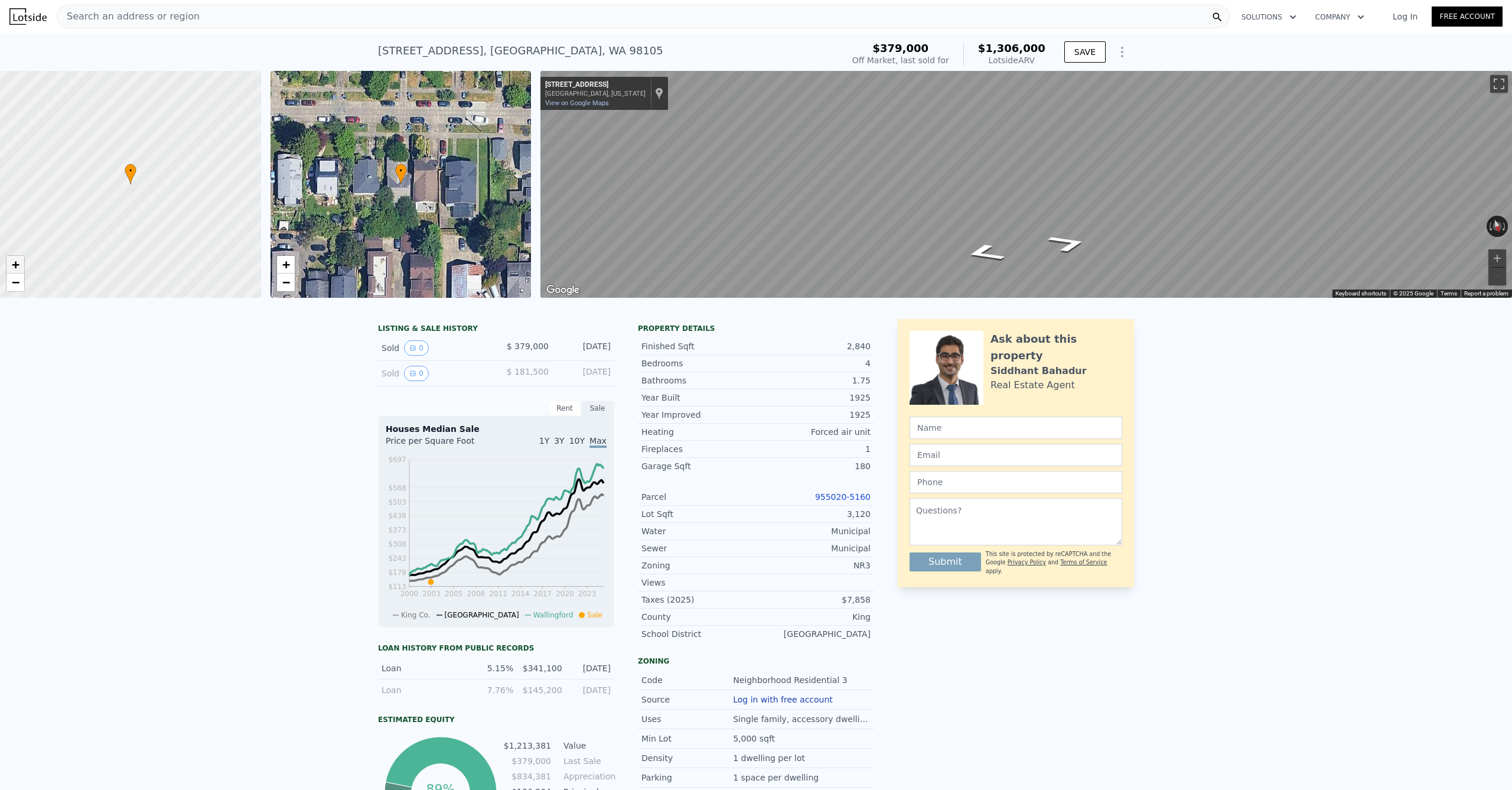
click at [16, 266] on span "+" at bounding box center [16, 265] width 7 height 15
click at [16, 276] on span "−" at bounding box center [16, 282] width 7 height 15
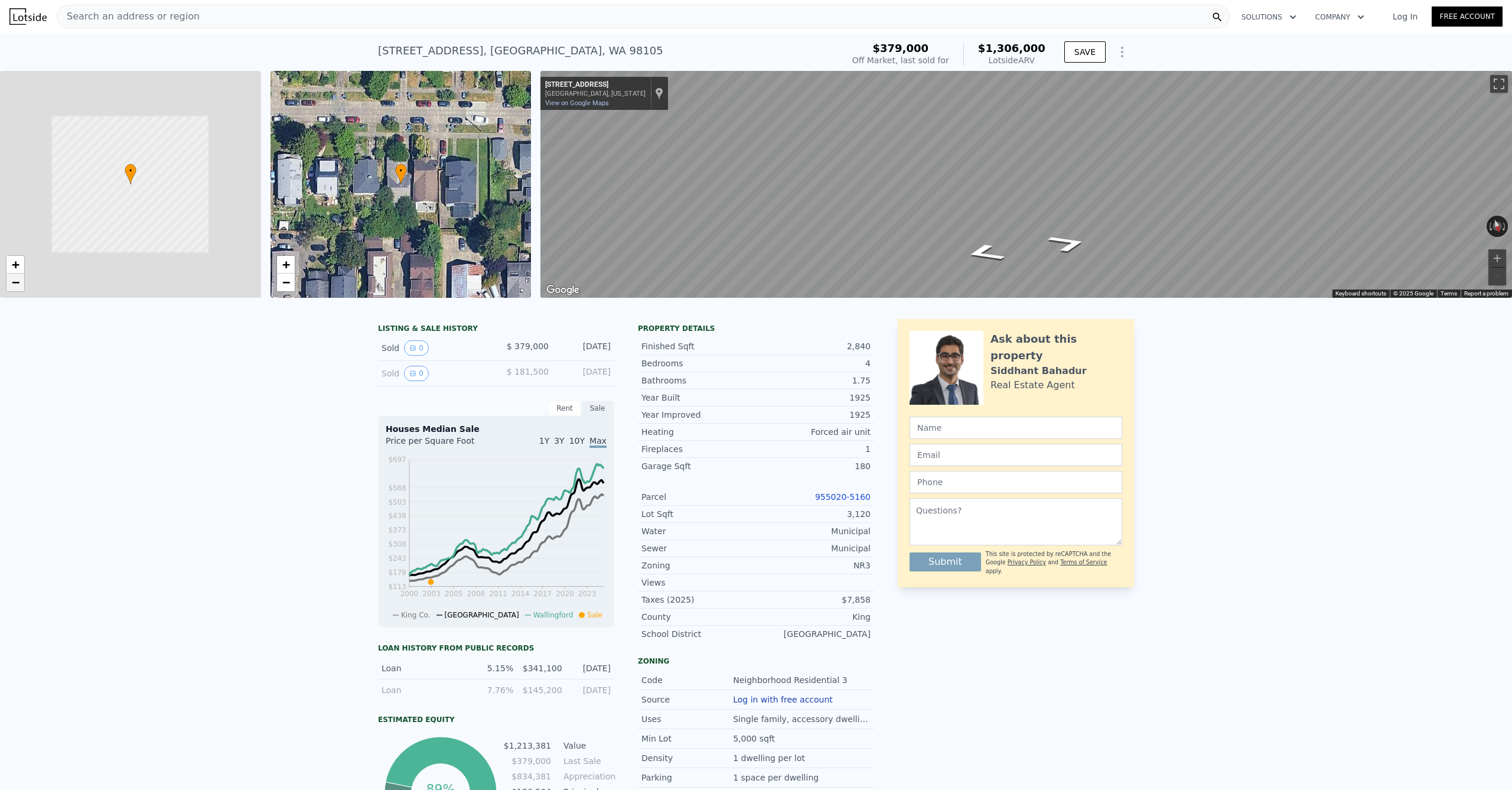
click at [16, 276] on span "−" at bounding box center [16, 282] width 7 height 15
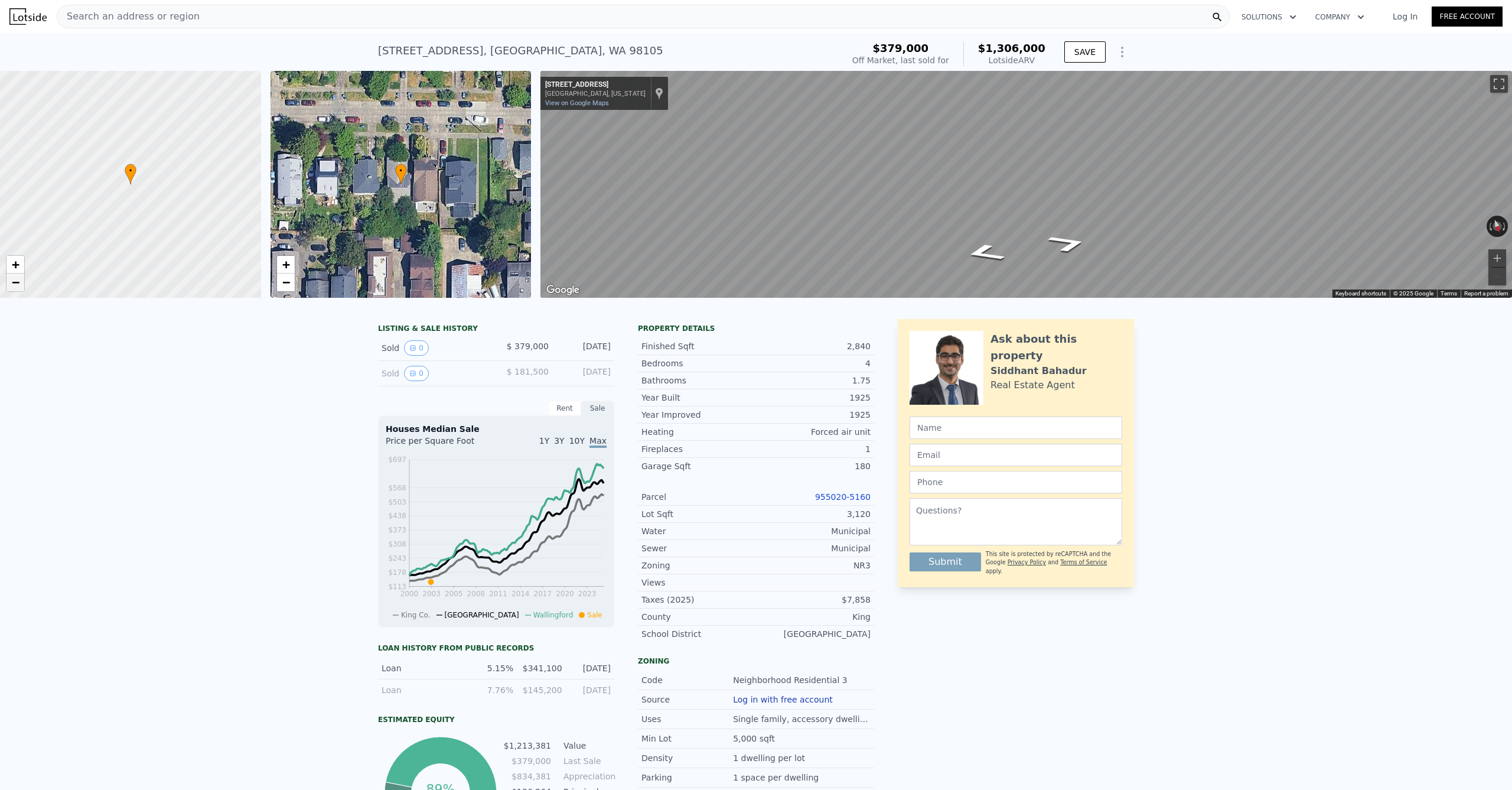
click at [16, 276] on span "−" at bounding box center [16, 282] width 7 height 15
